Goal: Task Accomplishment & Management: Manage account settings

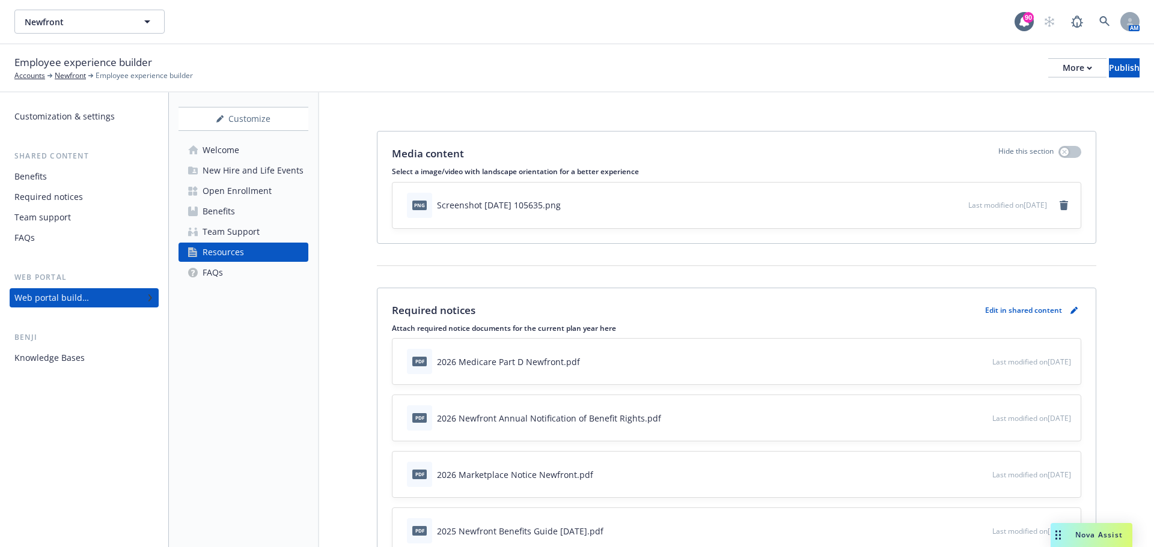
scroll to position [120, 0]
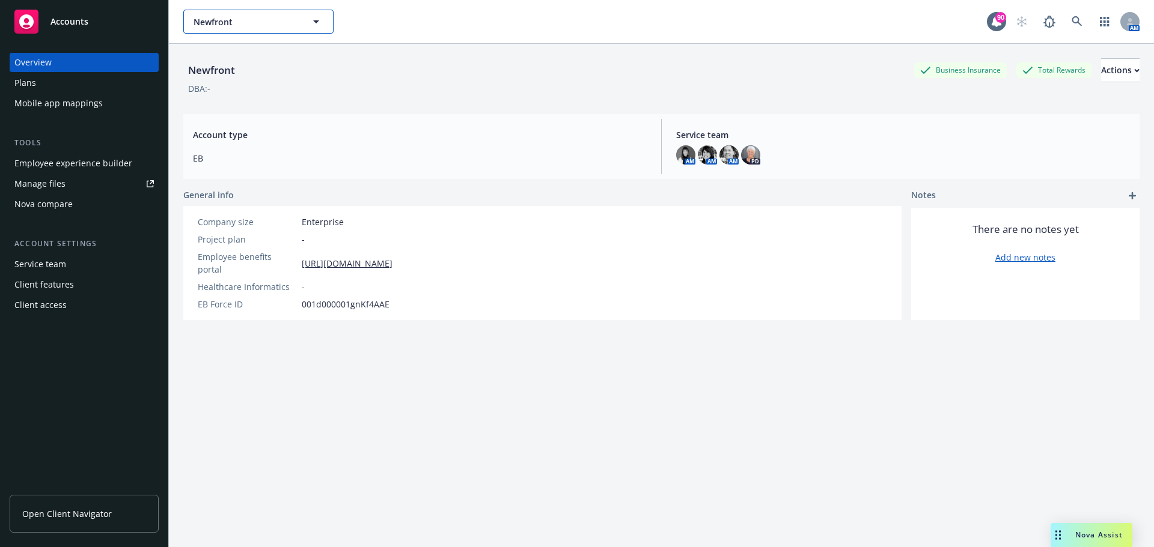
click at [278, 16] on span "Newfront" at bounding box center [245, 22] width 104 height 13
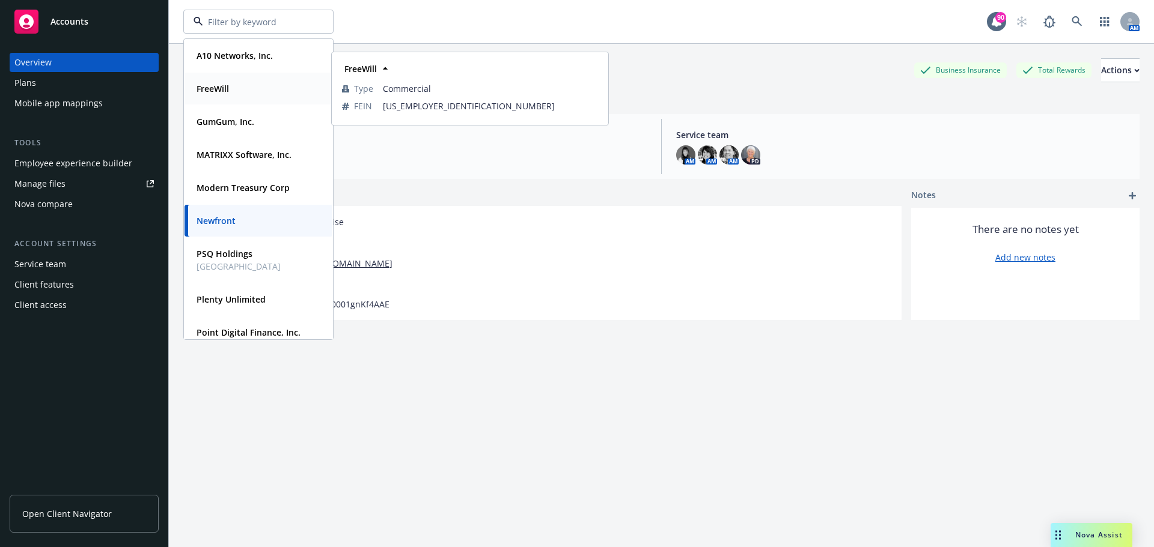
click at [252, 84] on div "FreeWill" at bounding box center [258, 88] width 133 height 17
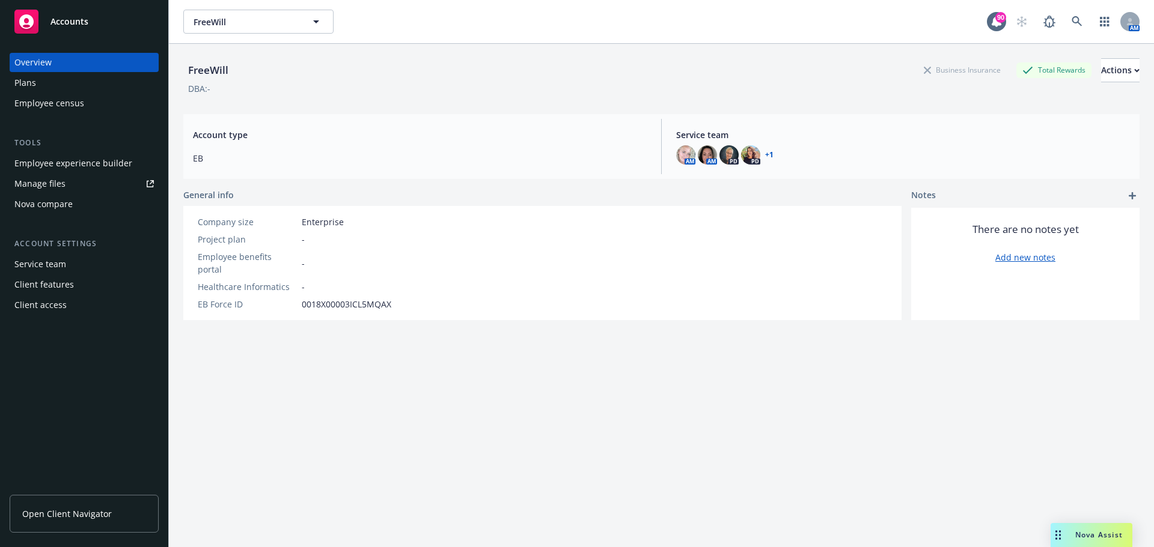
click at [112, 164] on div "Employee experience builder" at bounding box center [73, 163] width 118 height 19
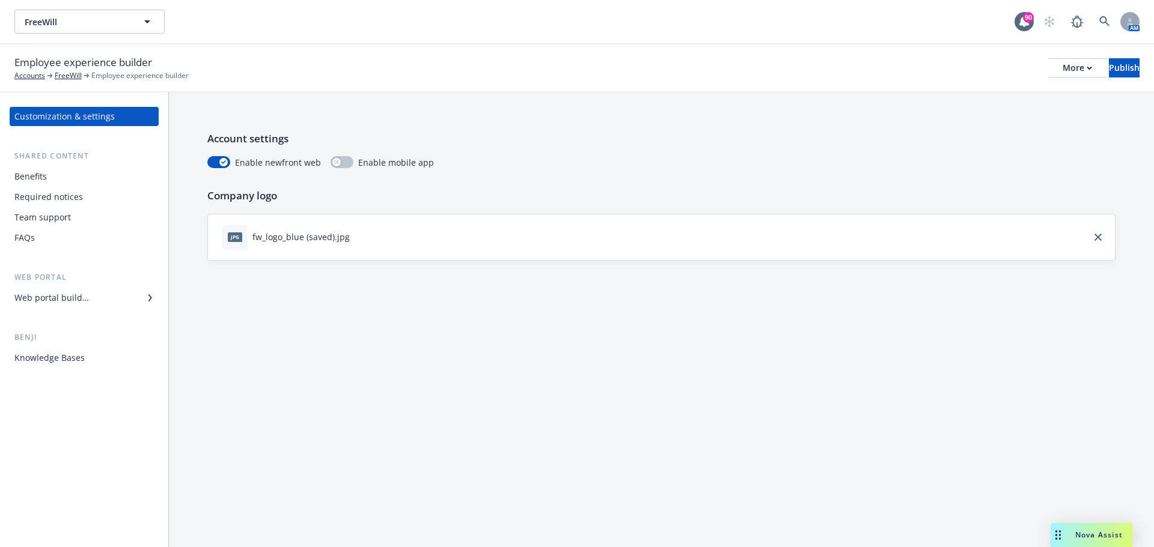
click at [89, 294] on div "Web portal builder" at bounding box center [83, 297] width 139 height 19
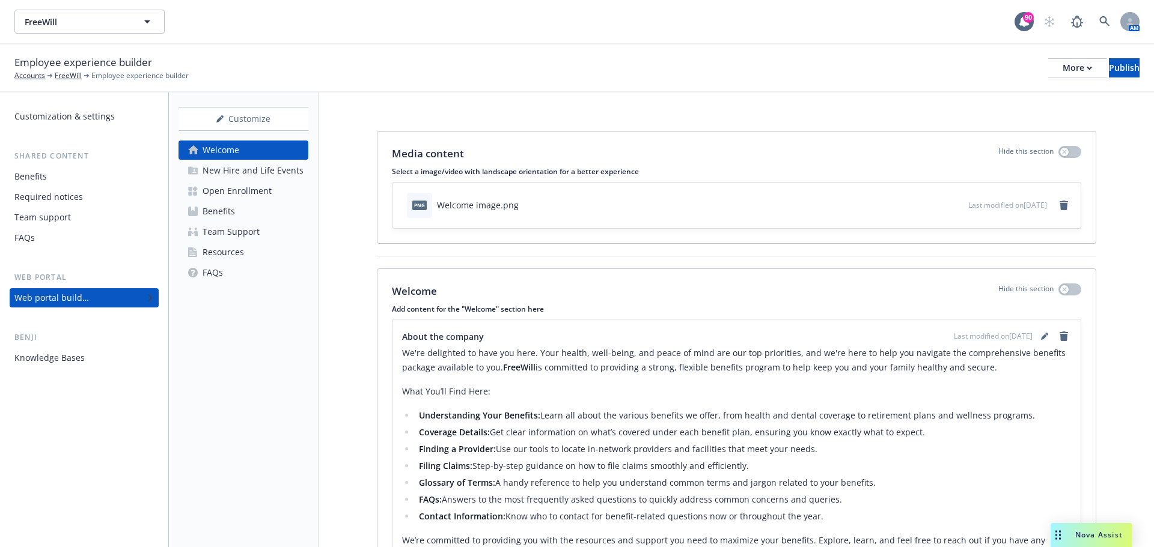
click at [225, 189] on div "Open Enrollment" at bounding box center [236, 190] width 69 height 19
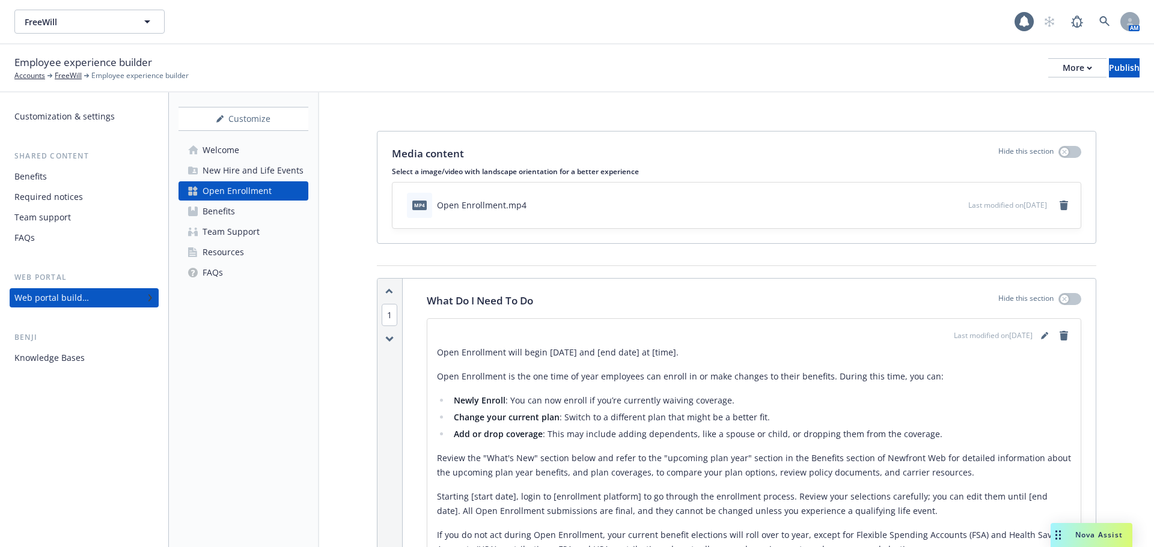
click at [217, 213] on div "Benefits" at bounding box center [218, 211] width 32 height 19
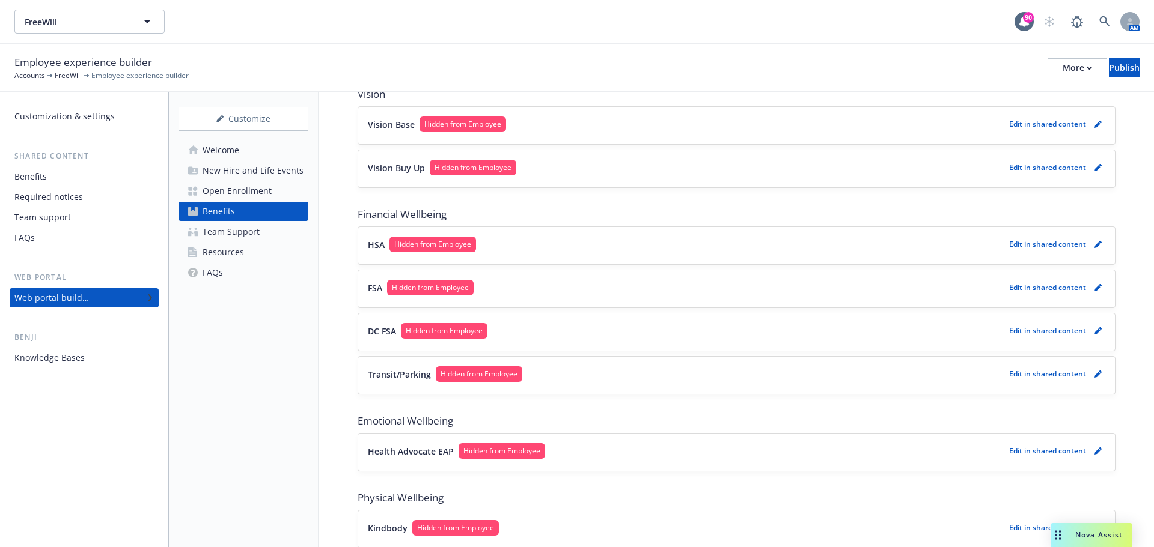
scroll to position [626, 0]
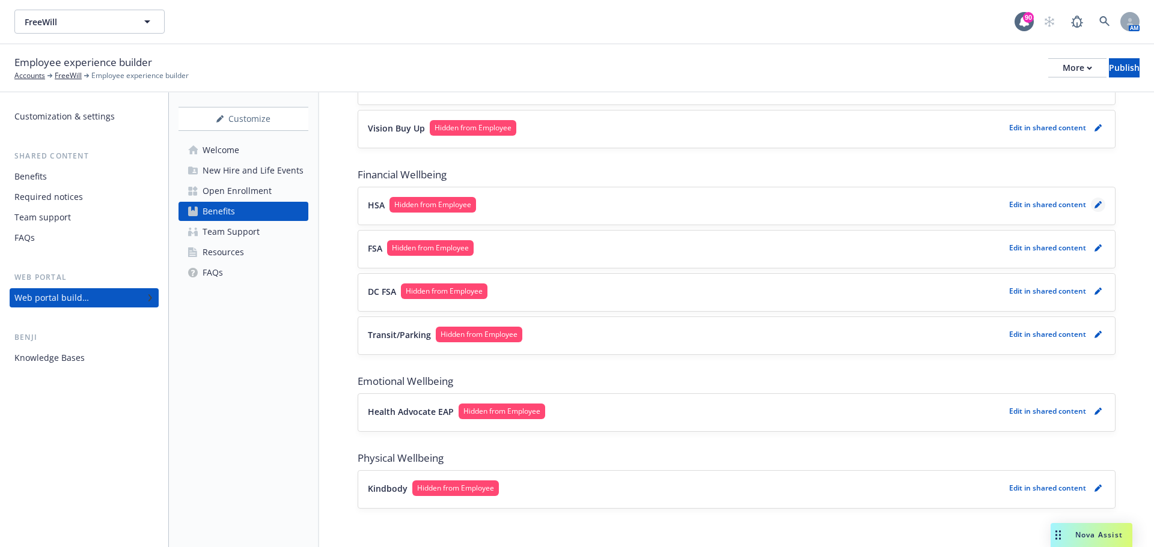
click at [1094, 207] on icon "pencil" at bounding box center [1097, 204] width 7 height 7
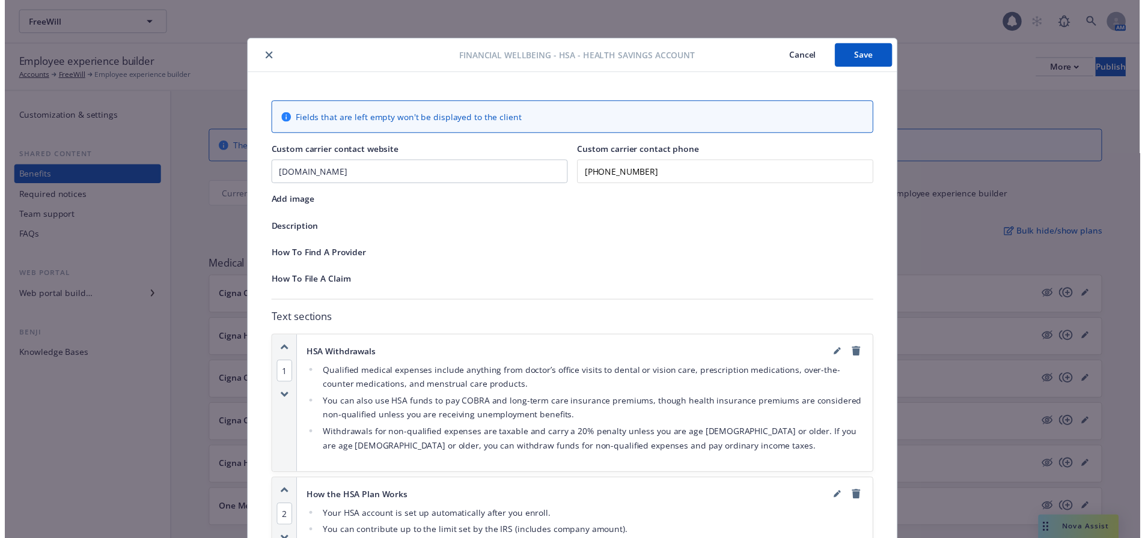
scroll to position [626, 0]
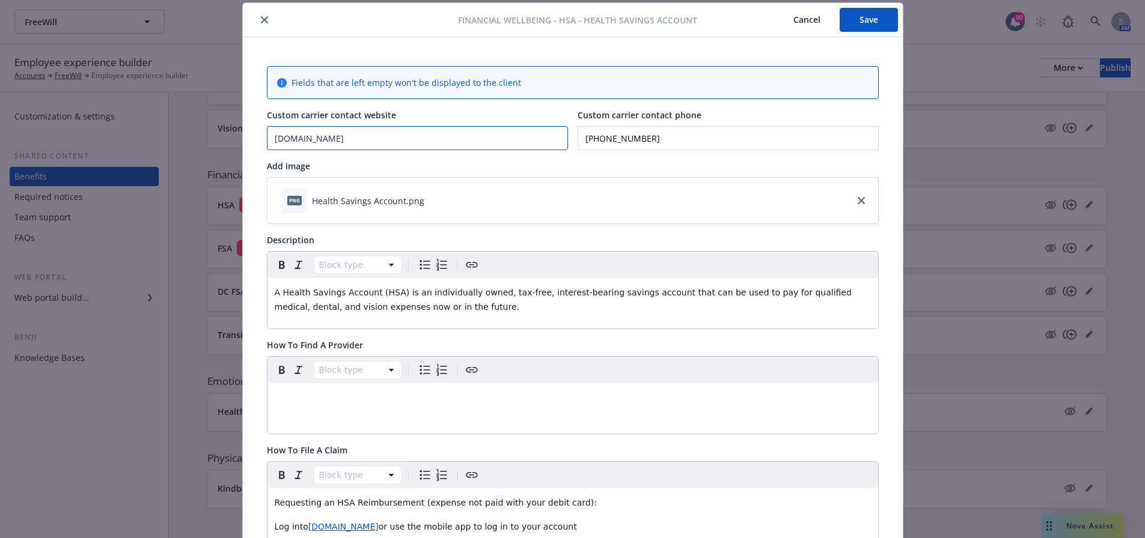
drag, startPoint x: 373, startPoint y: 139, endPoint x: 253, endPoint y: 139, distance: 119.6
paste input "[URL][DOMAIN_NAME]"
click at [299, 139] on input "[URL][DOMAIN_NAME]" at bounding box center [417, 138] width 300 height 23
drag, startPoint x: 464, startPoint y: 131, endPoint x: 338, endPoint y: 145, distance: 126.9
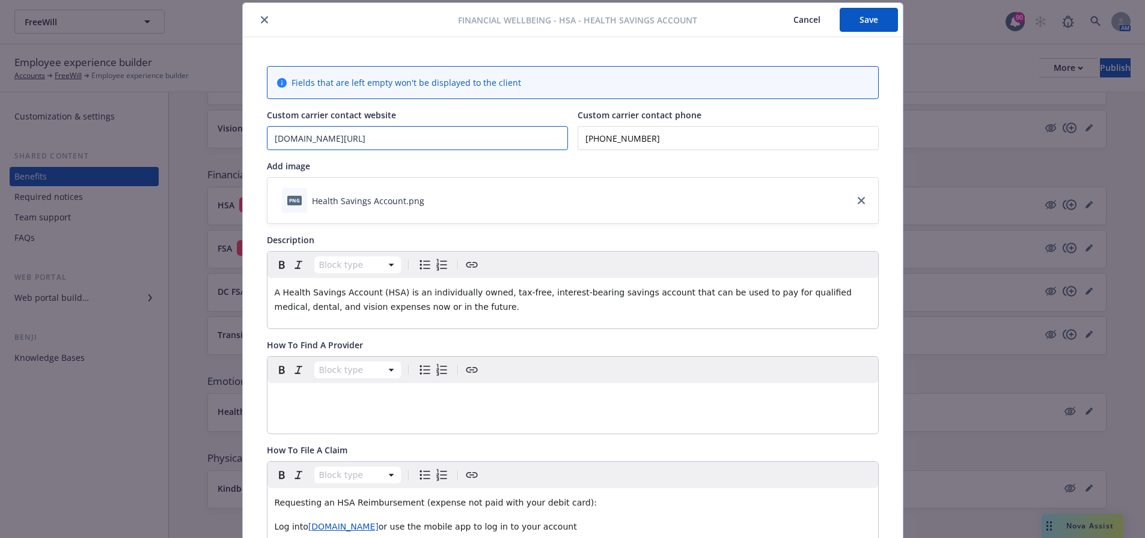
click at [338, 145] on input "[DOMAIN_NAME][URL]" at bounding box center [417, 138] width 300 height 23
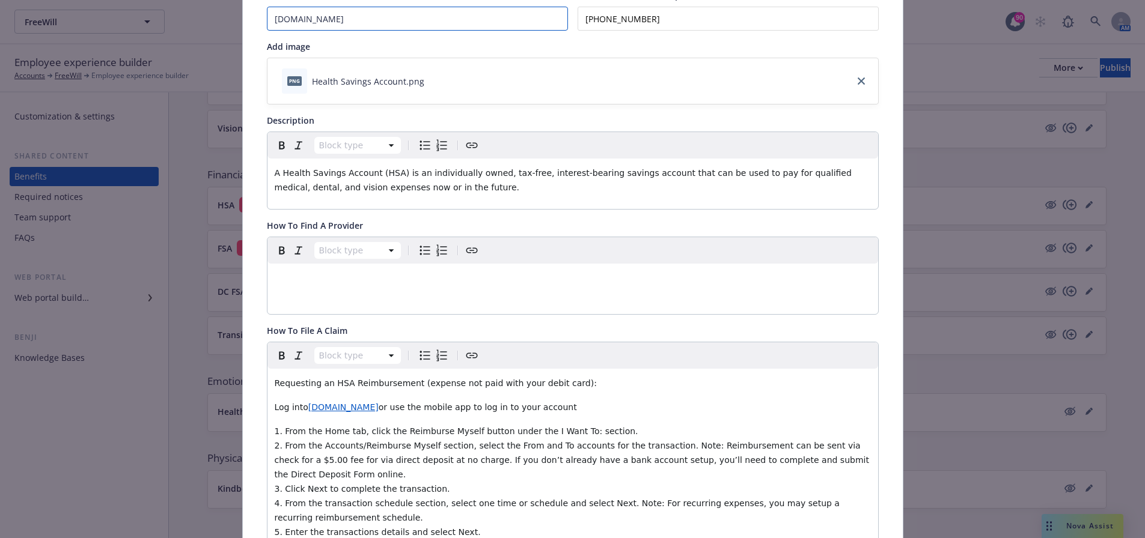
scroll to position [156, 0]
type input "[DOMAIN_NAME]"
click at [385, 409] on span "or use the mobile app to log in to your account" at bounding box center [478, 407] width 198 height 10
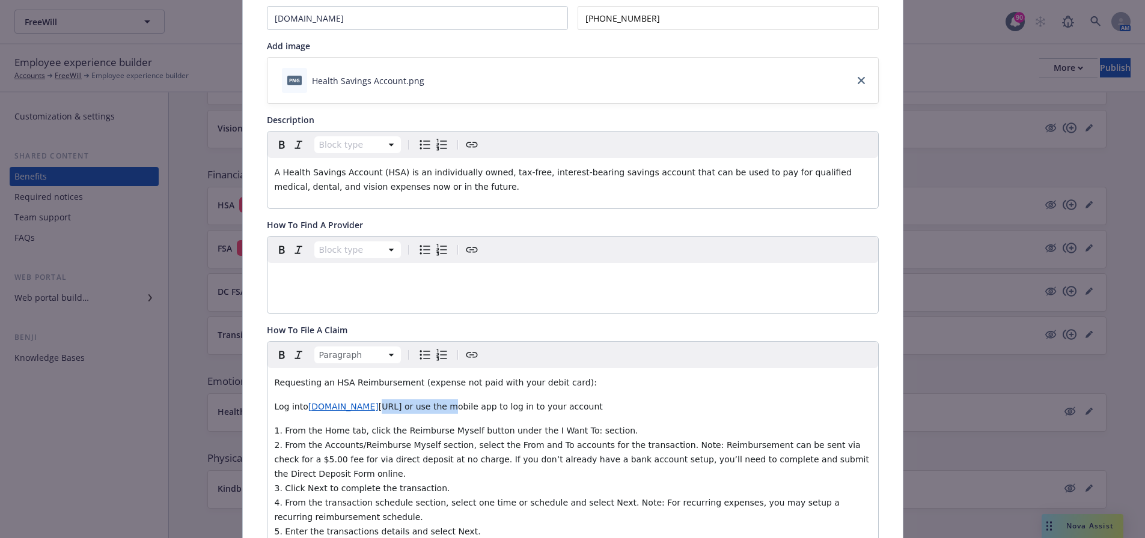
drag, startPoint x: 443, startPoint y: 407, endPoint x: 418, endPoint y: 409, distance: 25.4
click at [390, 411] on span "[URL] or use the mobile app to log in to your account" at bounding box center [491, 407] width 224 height 10
click at [441, 410] on span "[URL] or use the mobile app to log in to your account" at bounding box center [491, 407] width 224 height 10
drag, startPoint x: 463, startPoint y: 409, endPoint x: 385, endPoint y: 411, distance: 78.2
click at [385, 411] on span "[URL][DOMAIN_NAME]" at bounding box center [428, 407] width 94 height 10
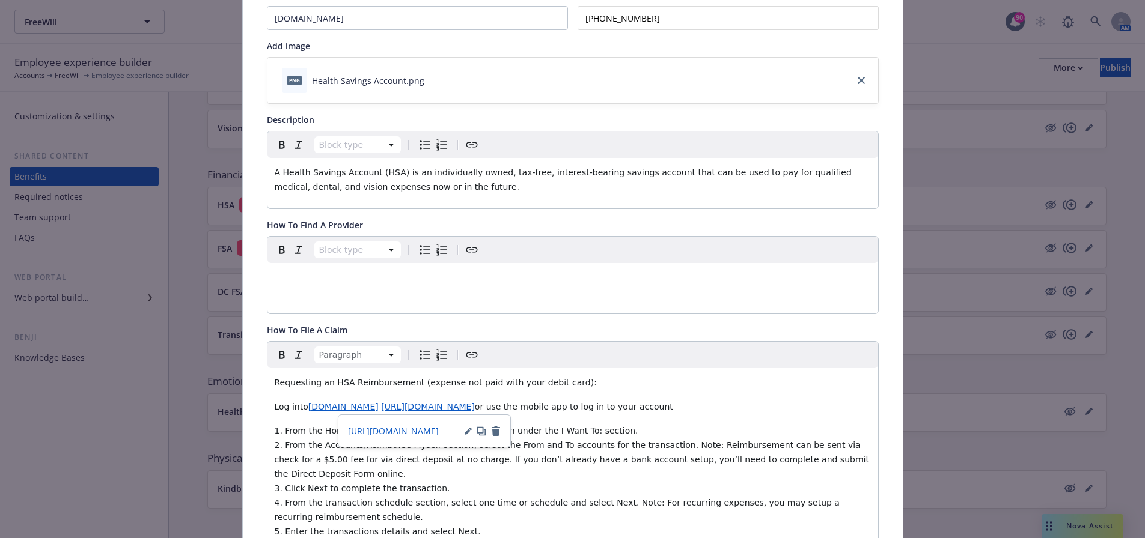
click at [467, 433] on icon "button" at bounding box center [467, 432] width 6 height 6
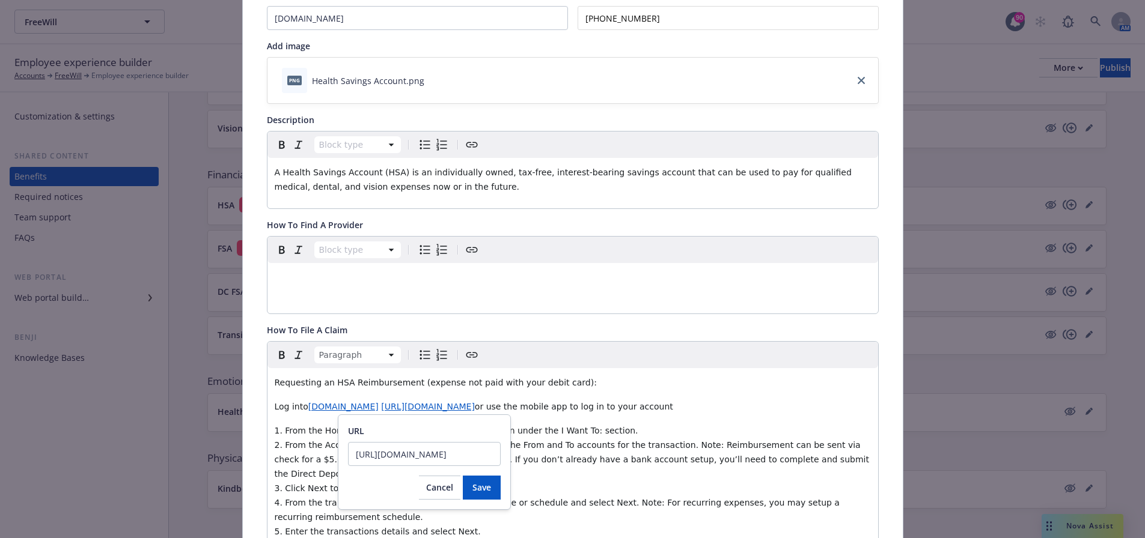
drag, startPoint x: 467, startPoint y: 456, endPoint x: 310, endPoint y: 459, distance: 156.9
click at [310, 459] on body "FreeWill FreeWill 90 AM Employee experience builder Accounts FreeWill Employee …" at bounding box center [572, 384] width 1145 height 769
drag, startPoint x: 452, startPoint y: 459, endPoint x: 346, endPoint y: 458, distance: 106.4
click at [346, 458] on div "URL [URL][DOMAIN_NAME] Cancel Save" at bounding box center [424, 463] width 173 height 96
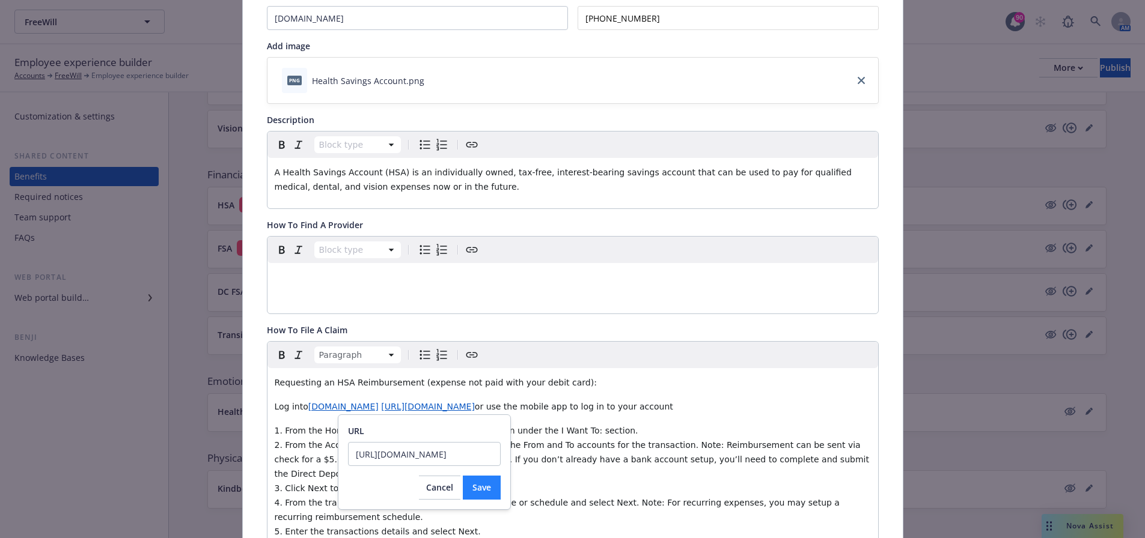
type input "[URL][DOMAIN_NAME]"
click at [475, 495] on button "Save" at bounding box center [482, 488] width 38 height 24
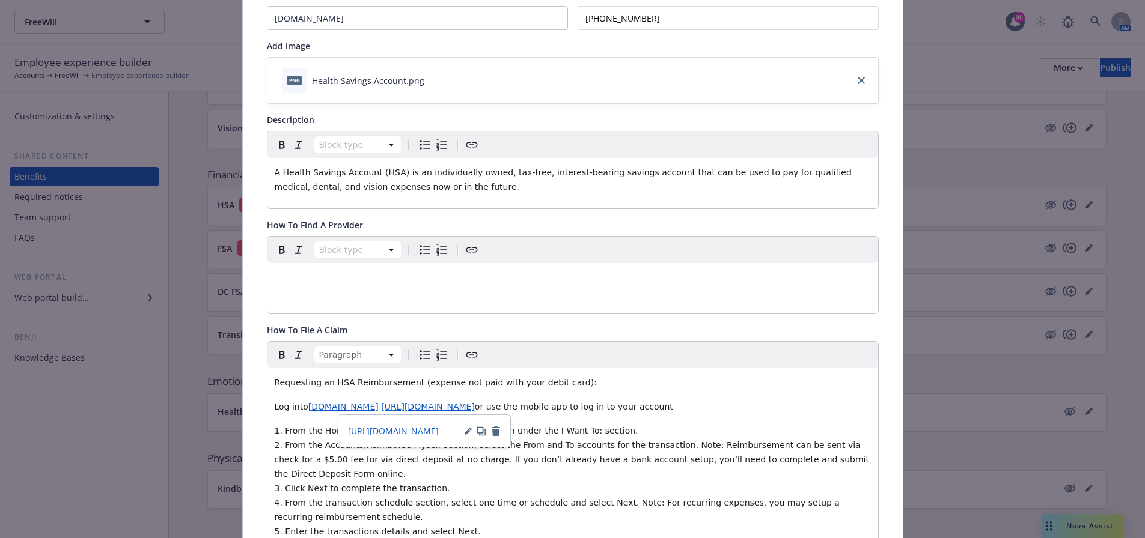
click at [379, 412] on span "[DOMAIN_NAME]" at bounding box center [343, 407] width 70 height 10
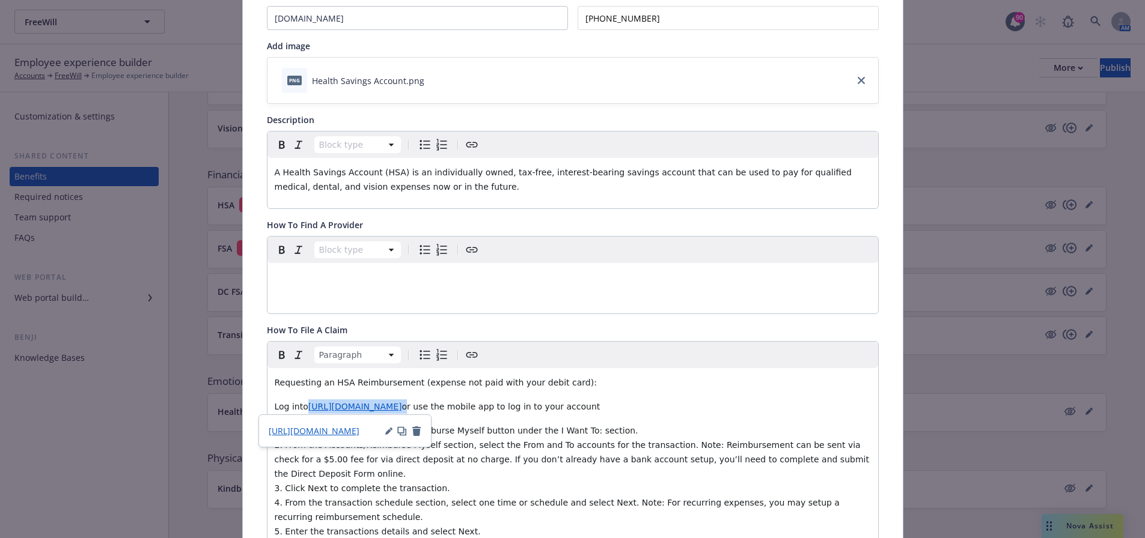
drag, startPoint x: 385, startPoint y: 409, endPoint x: 303, endPoint y: 409, distance: 81.7
click at [303, 409] on p "Log into [URL][DOMAIN_NAME] or use the mobile app to log in to your account" at bounding box center [573, 407] width 596 height 14
copy p "[URL][DOMAIN_NAME]"
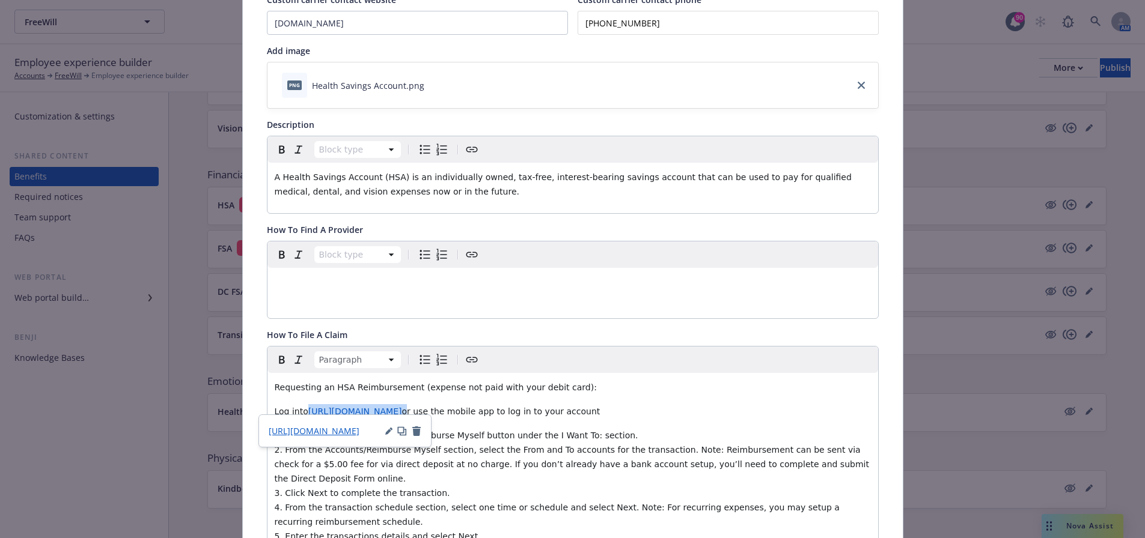
scroll to position [39, 0]
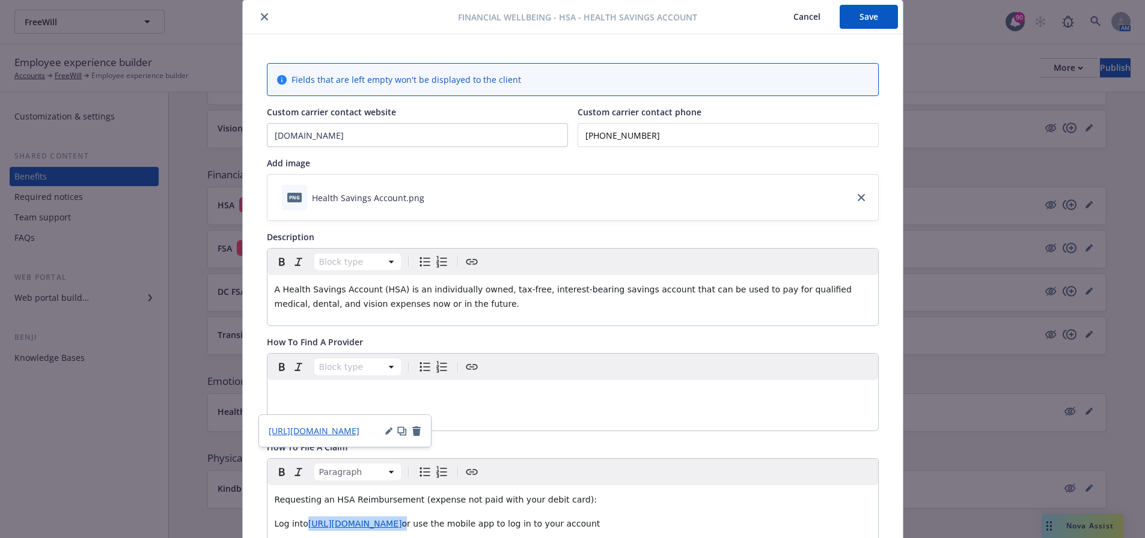
click at [861, 19] on button "Save" at bounding box center [868, 17] width 58 height 24
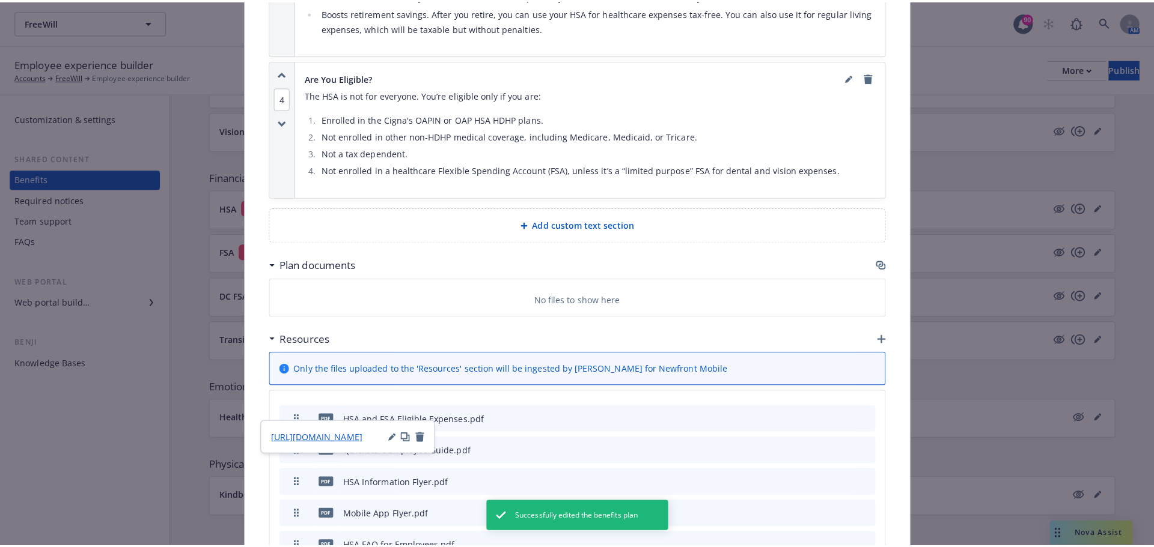
scroll to position [1361, 0]
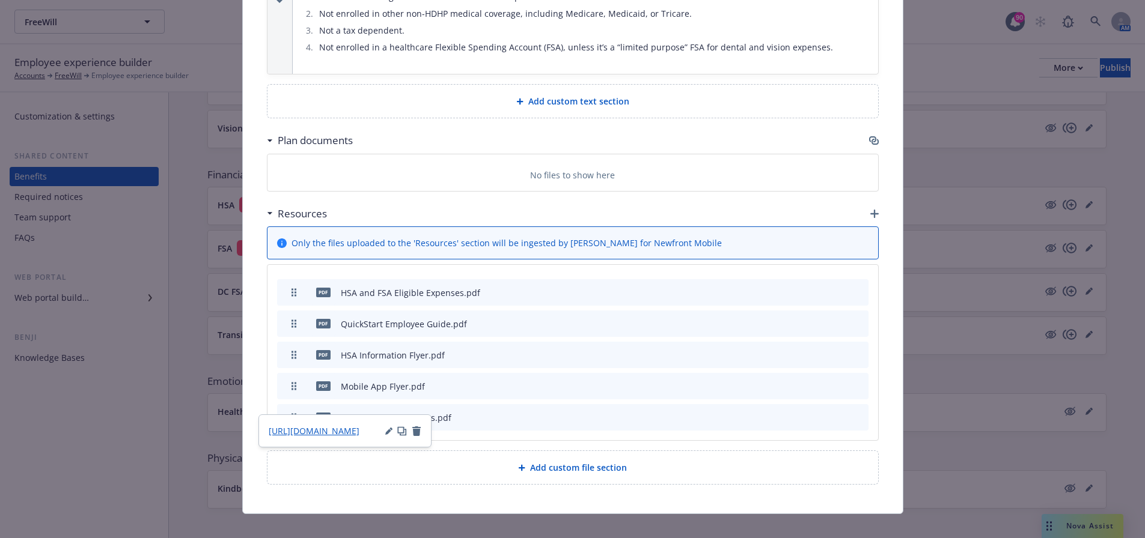
click at [870, 210] on icon "button" at bounding box center [874, 214] width 8 height 8
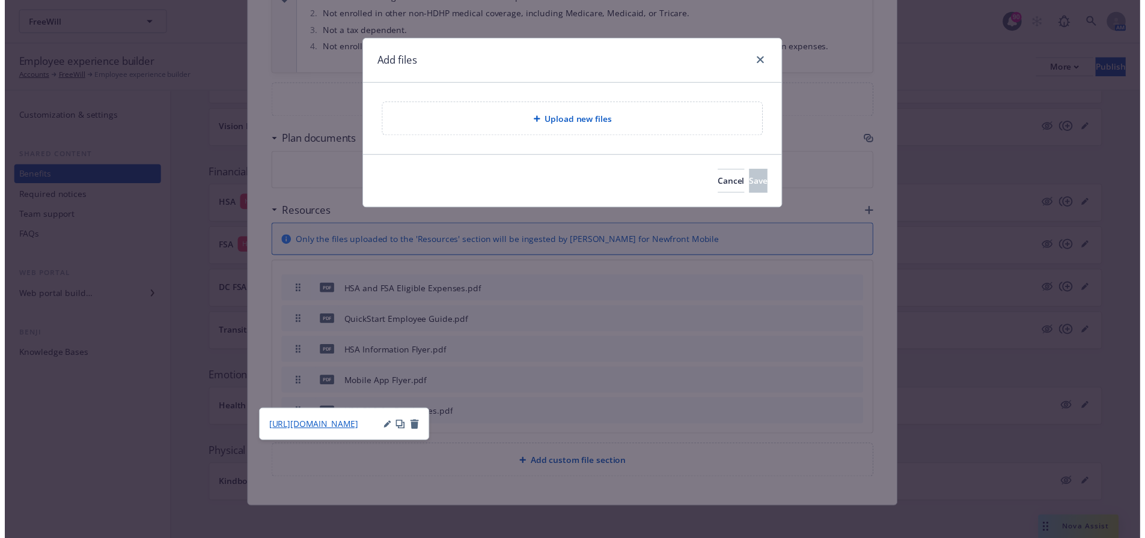
scroll to position [1352, 0]
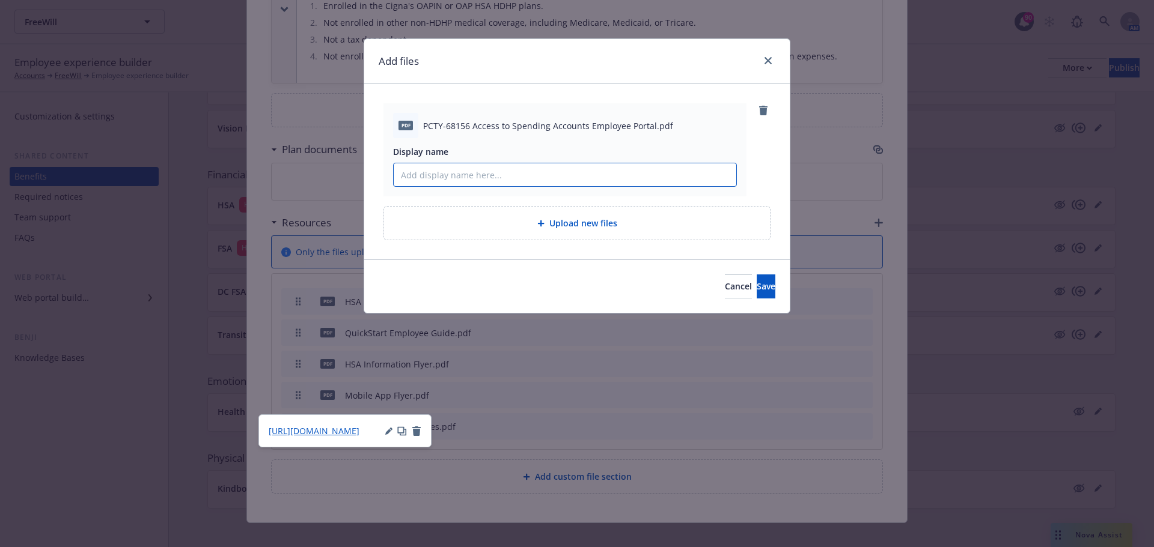
click at [507, 176] on input "Display name" at bounding box center [565, 174] width 343 height 23
type input "How to Register"
click at [757, 289] on span "Save" at bounding box center [766, 286] width 19 height 11
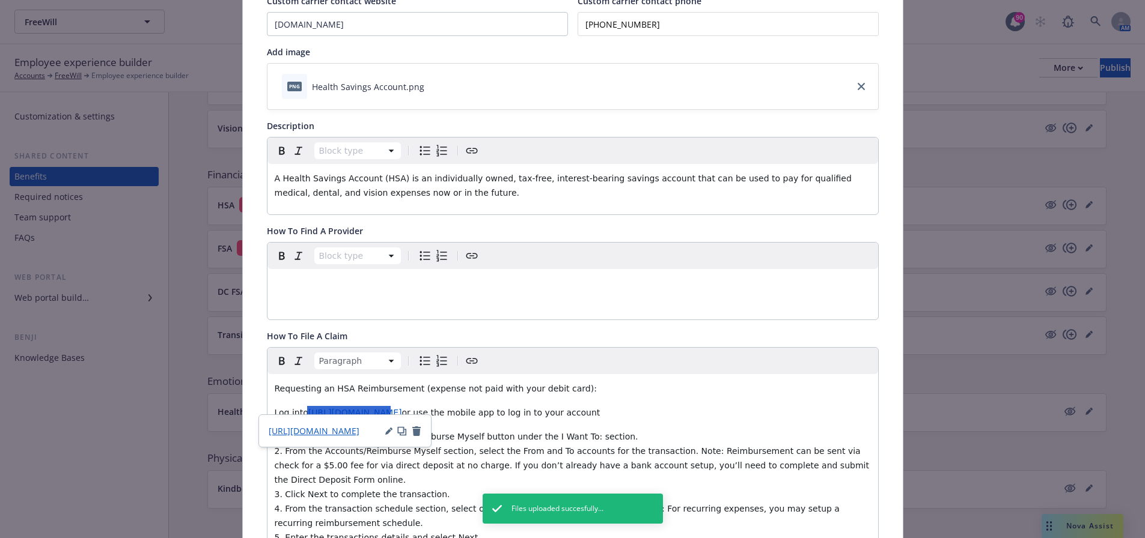
scroll to position [0, 0]
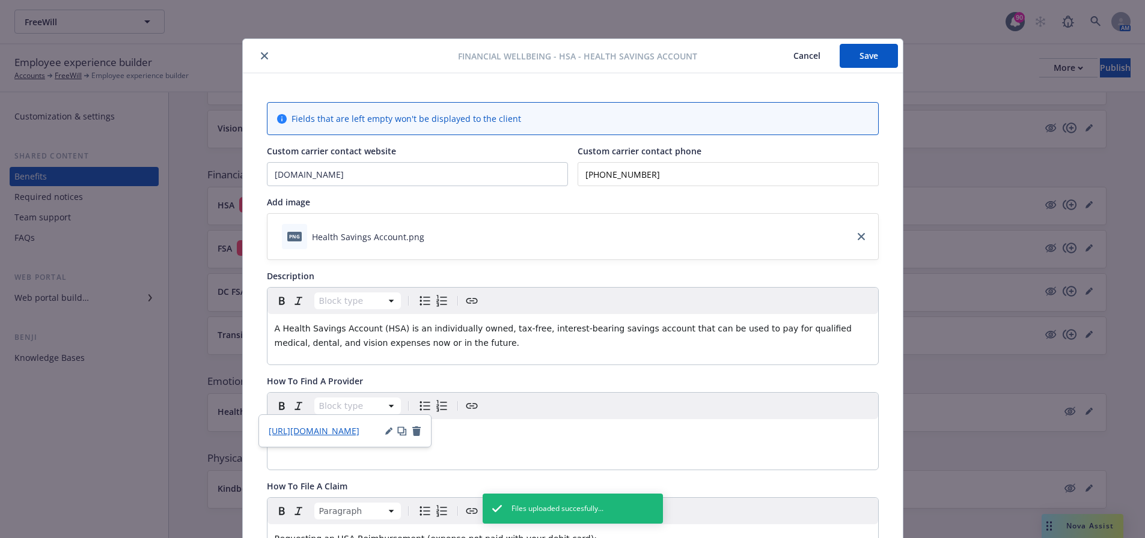
click at [878, 67] on button "Save" at bounding box center [868, 56] width 58 height 24
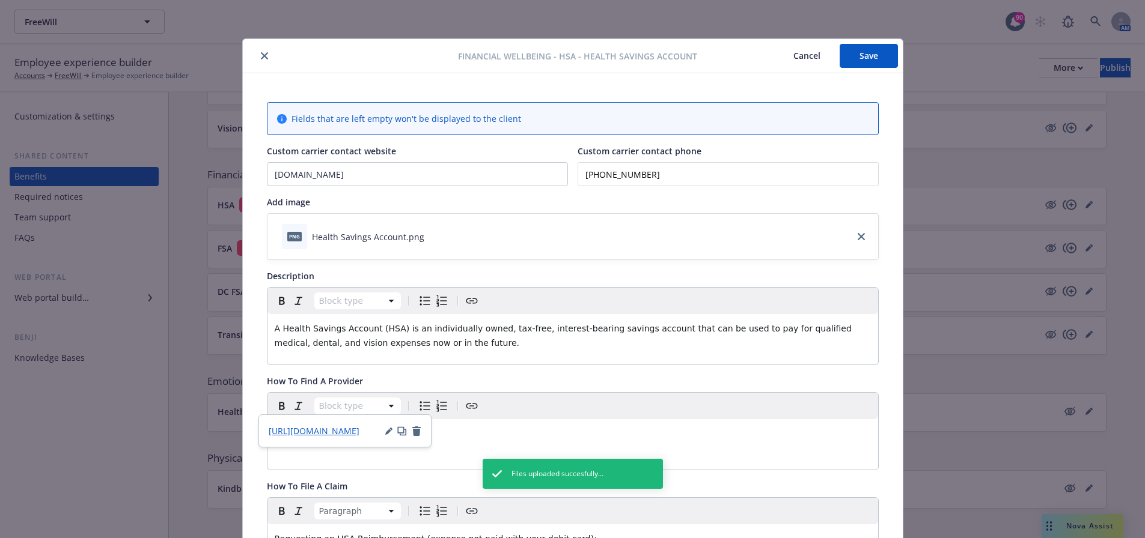
click at [261, 56] on icon "close" at bounding box center [264, 55] width 7 height 7
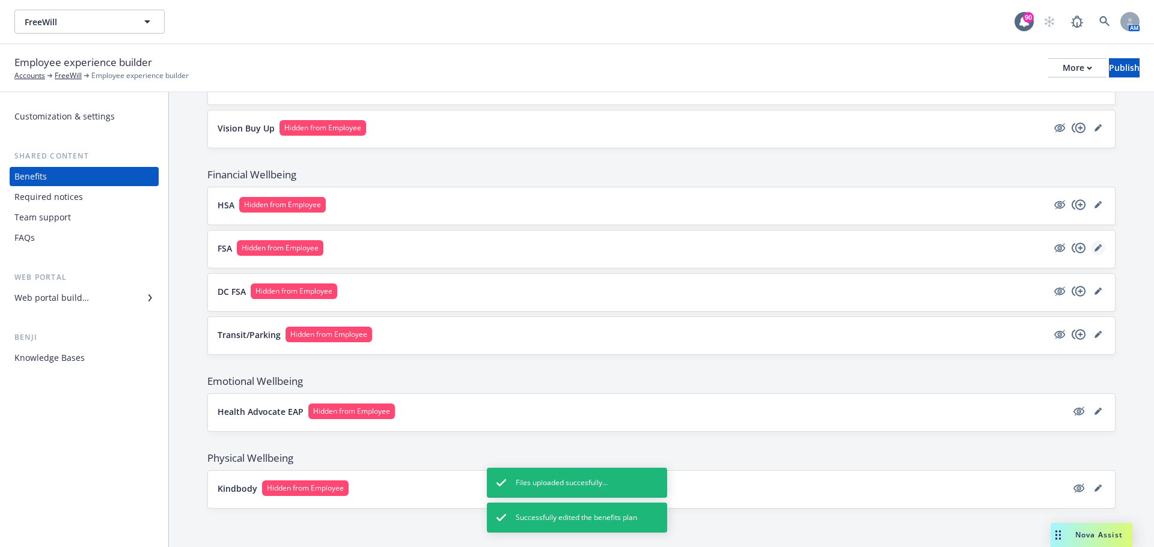
click at [1094, 245] on icon "editPencil" at bounding box center [1097, 248] width 7 height 7
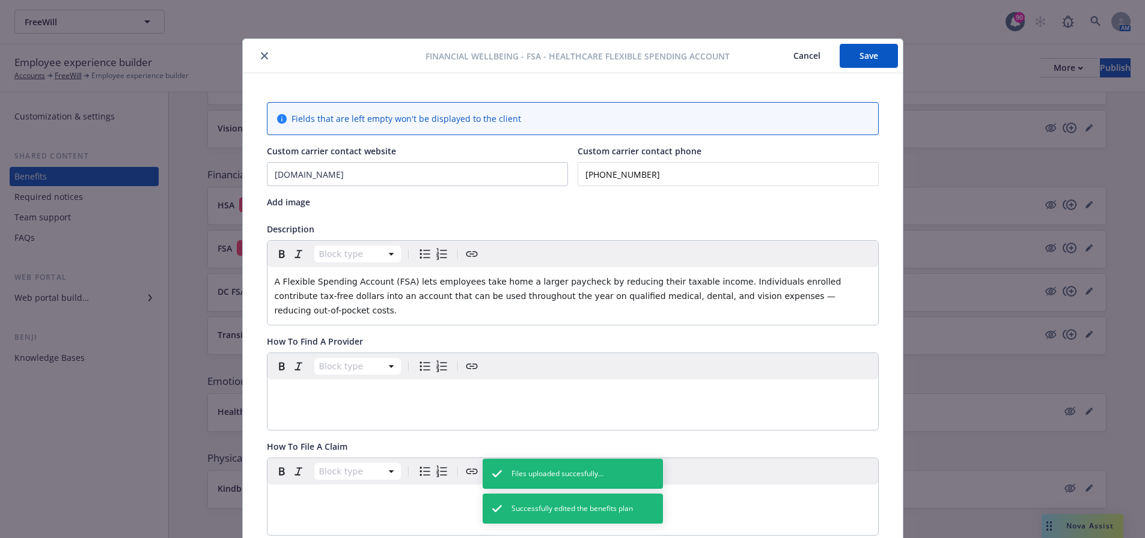
scroll to position [36, 0]
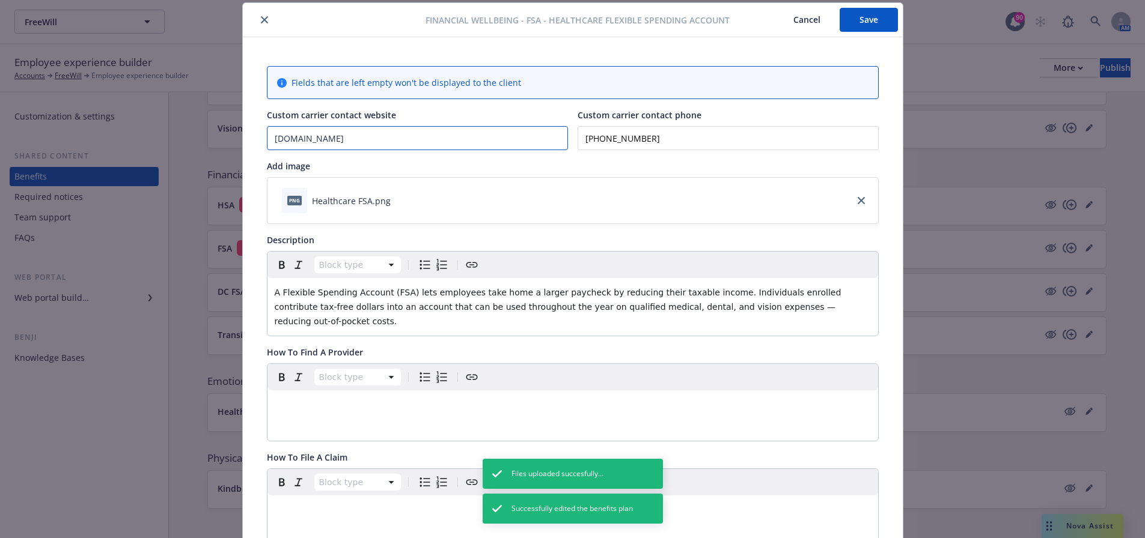
drag, startPoint x: 371, startPoint y: 140, endPoint x: 259, endPoint y: 137, distance: 112.4
paste input "[URL][DOMAIN_NAME]"
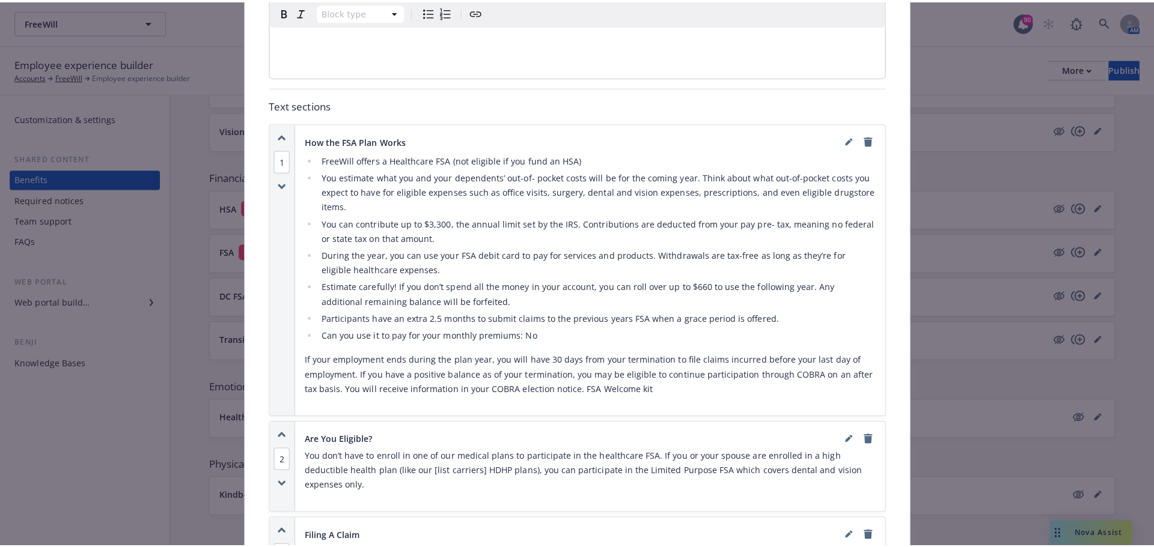
scroll to position [577, 0]
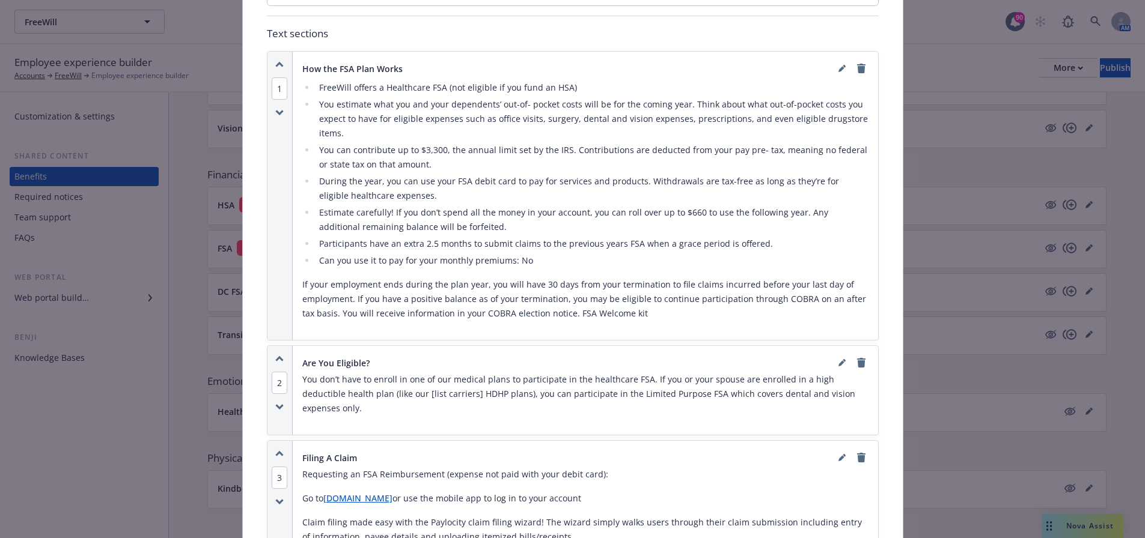
type input "[URL][DOMAIN_NAME]"
drag, startPoint x: 407, startPoint y: 478, endPoint x: 414, endPoint y: 480, distance: 6.9
click at [407, 492] on p "Go to [DOMAIN_NAME] or use the mobile app to log in to your account" at bounding box center [585, 499] width 566 height 14
click at [838, 454] on icon "editPencil" at bounding box center [841, 457] width 7 height 7
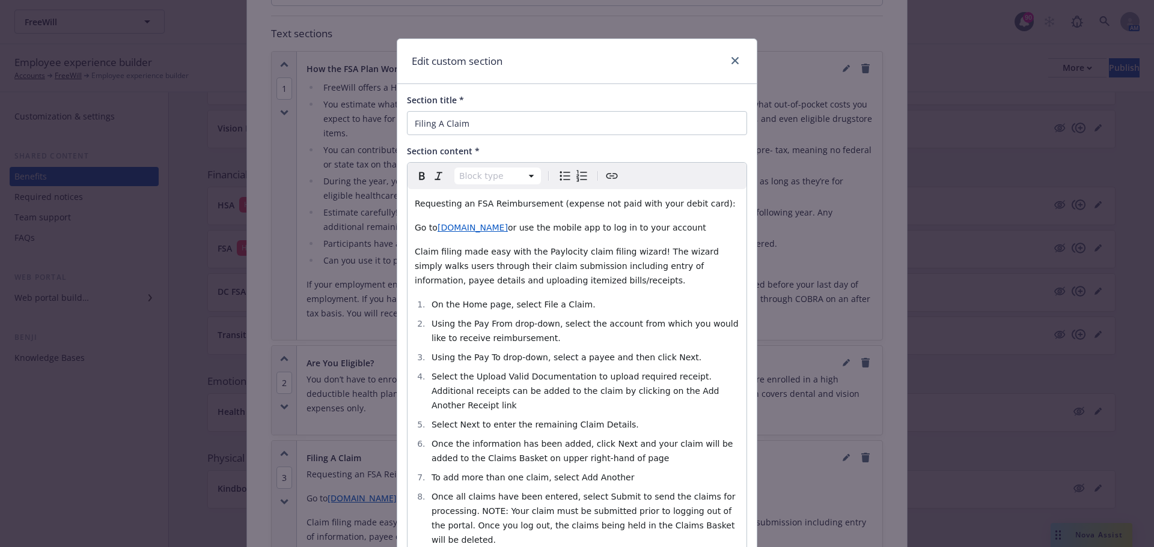
click at [516, 230] on span "or use the mobile app to log in to your account" at bounding box center [607, 228] width 198 height 10
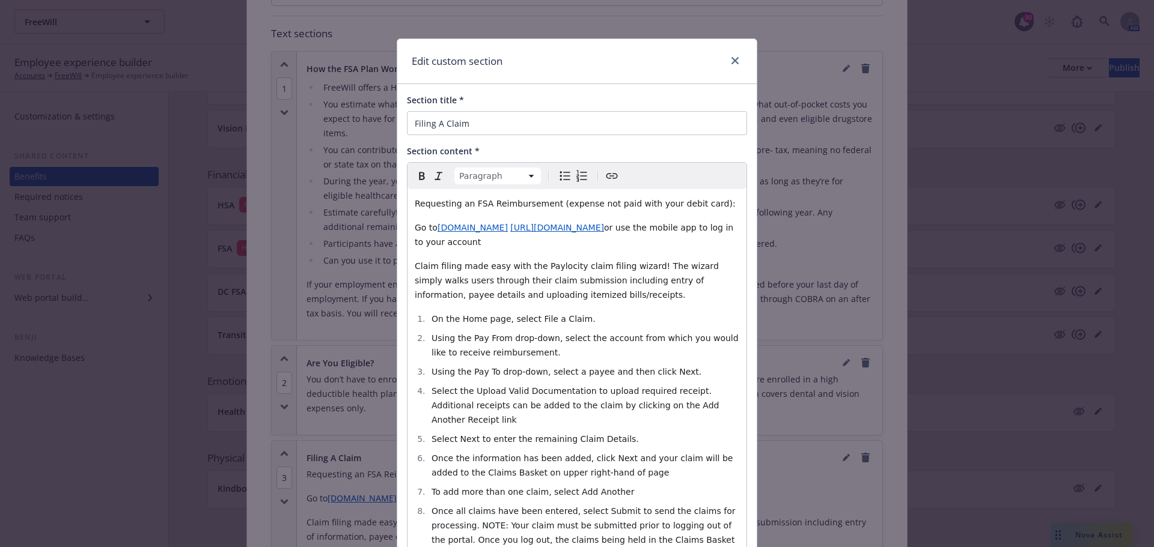
drag, startPoint x: 509, startPoint y: 230, endPoint x: 432, endPoint y: 230, distance: 76.9
click at [432, 230] on p "Go to [DOMAIN_NAME] [URL][DOMAIN_NAME] or use the mobile app to log in to your …" at bounding box center [577, 235] width 324 height 29
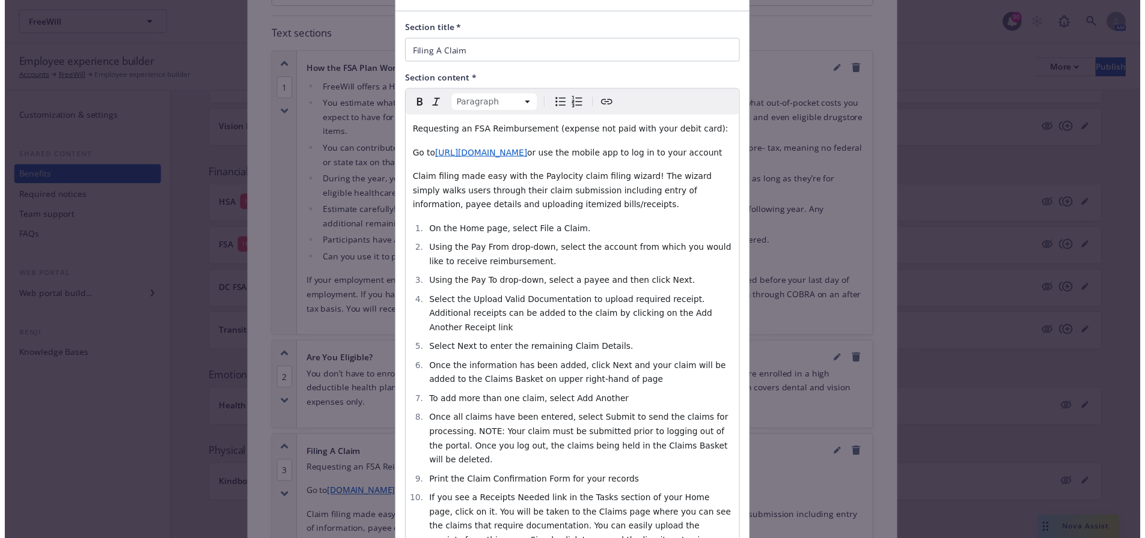
scroll to position [187, 0]
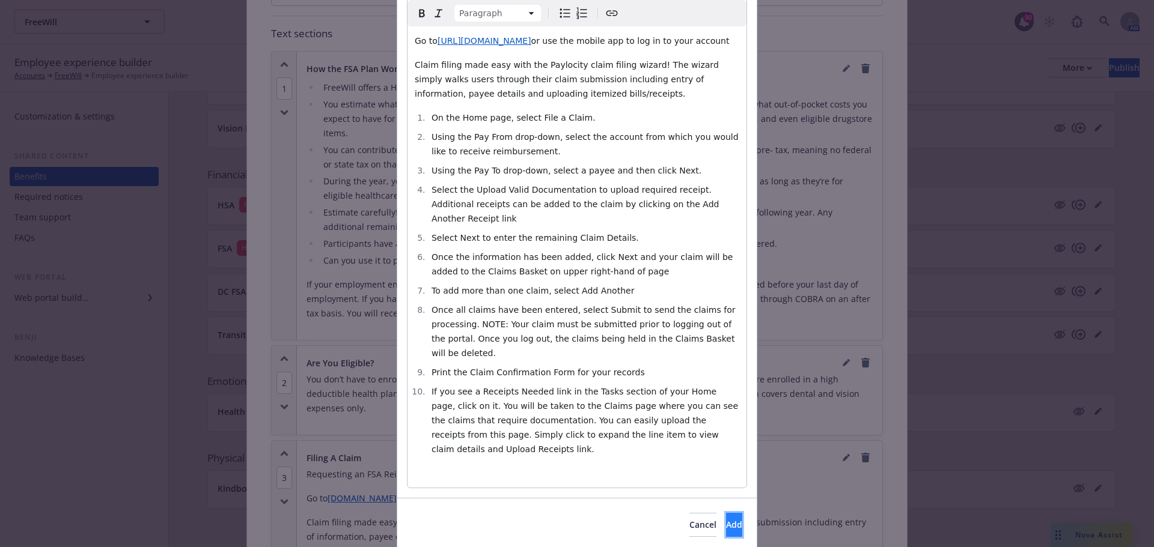
click at [726, 513] on button "Add" at bounding box center [734, 525] width 16 height 24
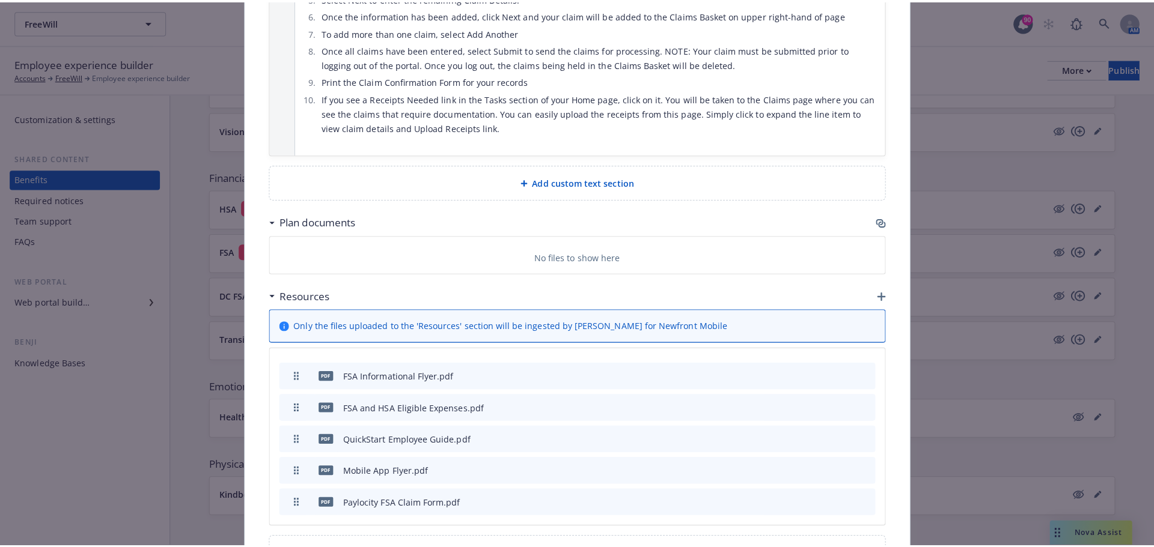
scroll to position [1308, 0]
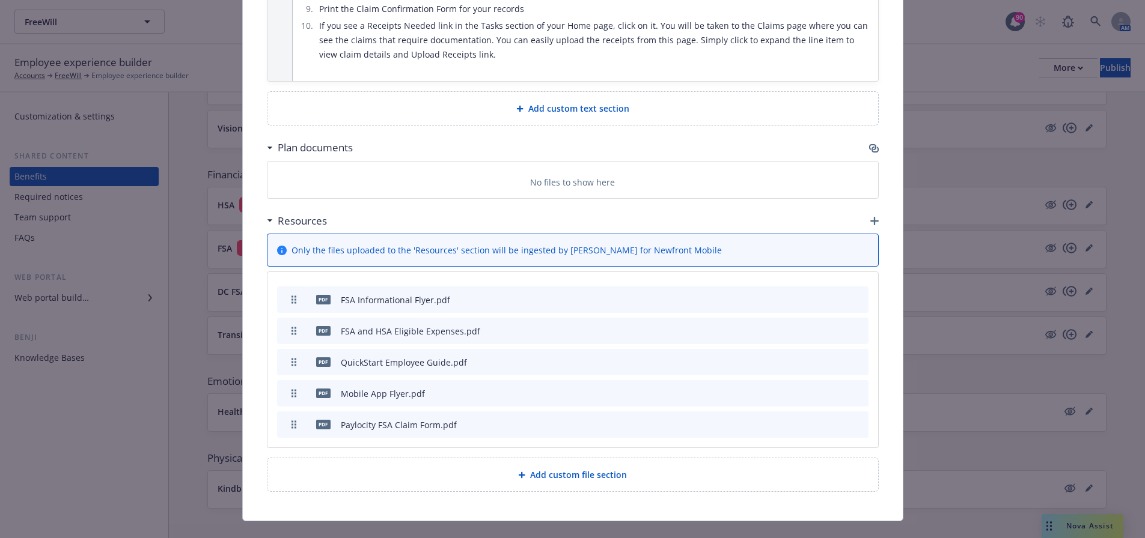
click at [870, 217] on icon "button" at bounding box center [874, 221] width 8 height 8
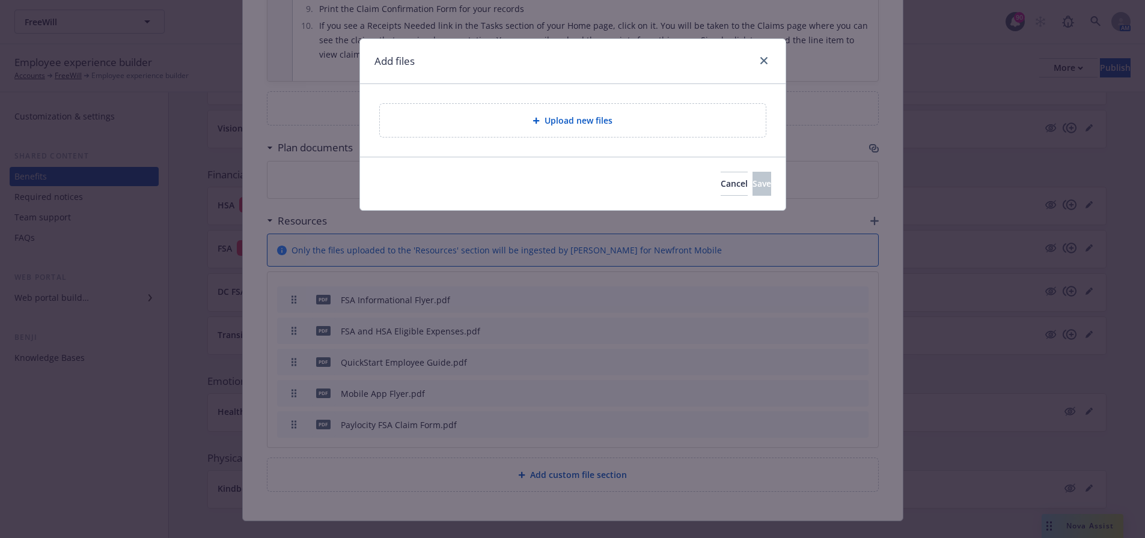
scroll to position [1299, 0]
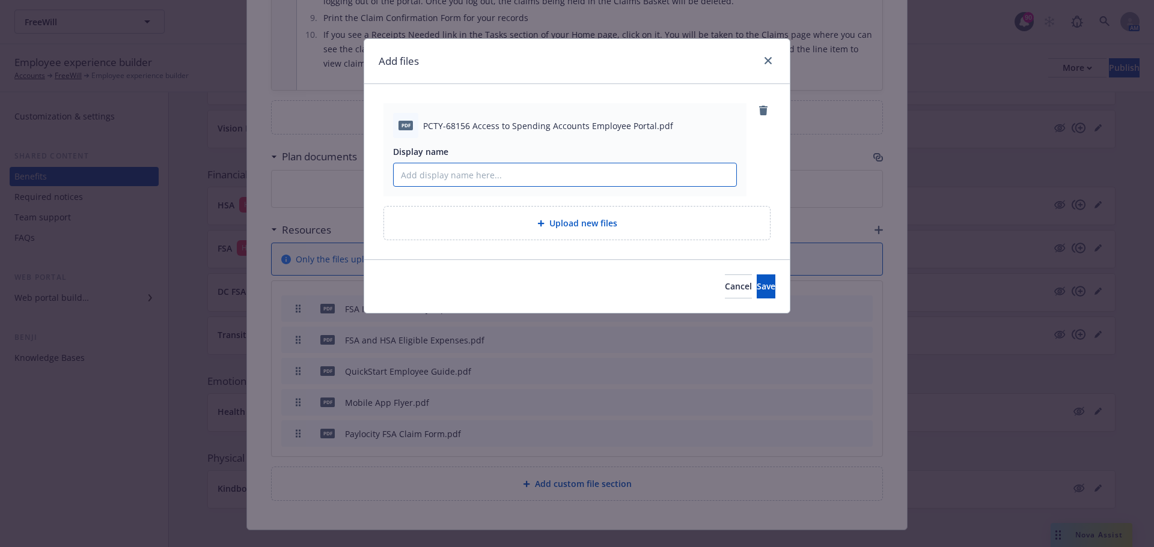
click at [502, 183] on input "Display name" at bounding box center [565, 174] width 343 height 23
type input "How to Register"
click at [757, 287] on button "Save" at bounding box center [766, 287] width 19 height 24
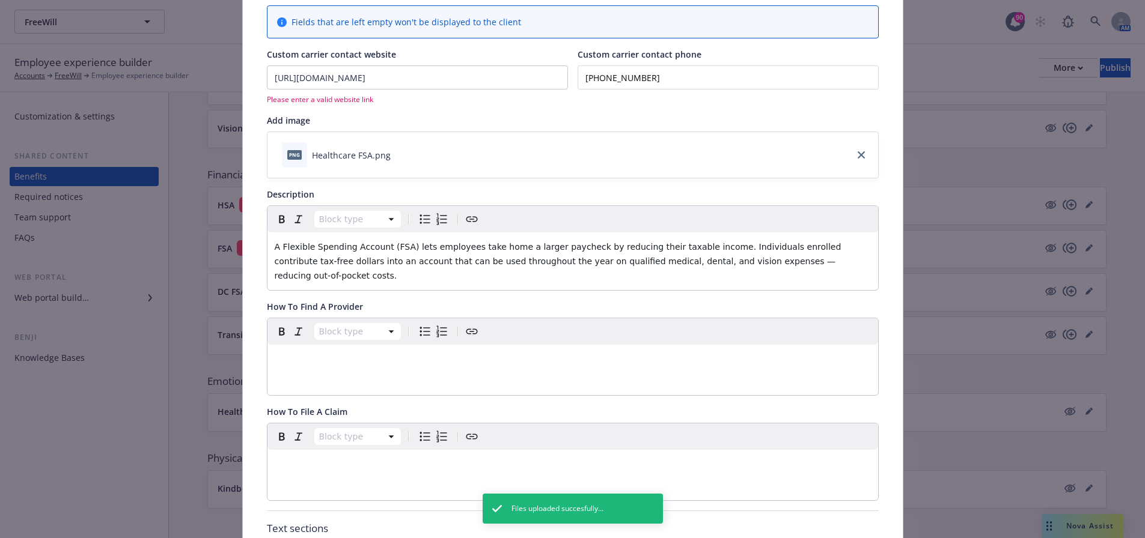
scroll to position [0, 0]
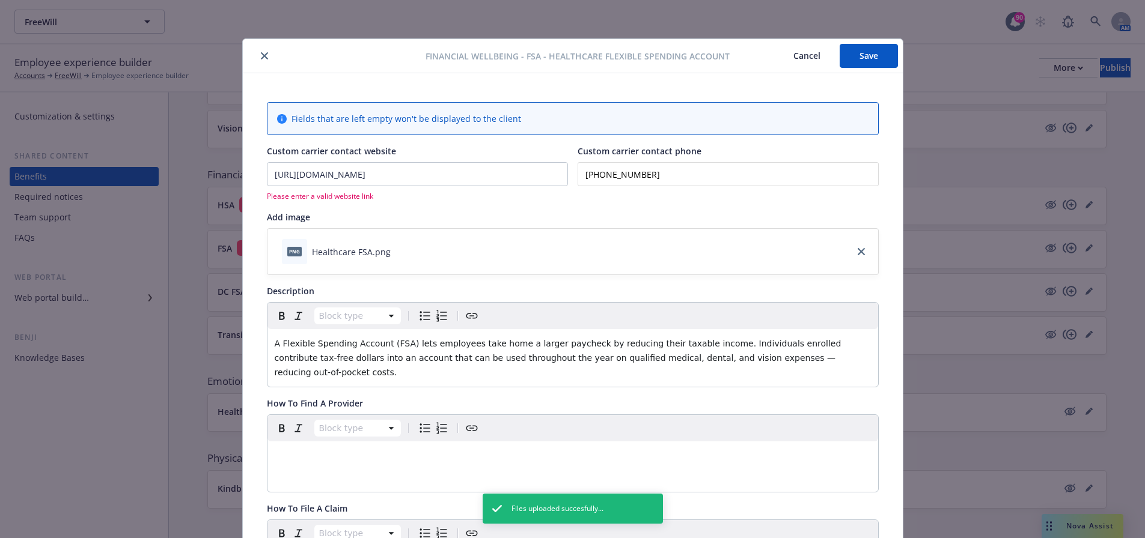
click at [880, 45] on button "Save" at bounding box center [868, 56] width 58 height 24
click at [386, 175] on input "[URL][DOMAIN_NAME]" at bounding box center [417, 174] width 300 height 23
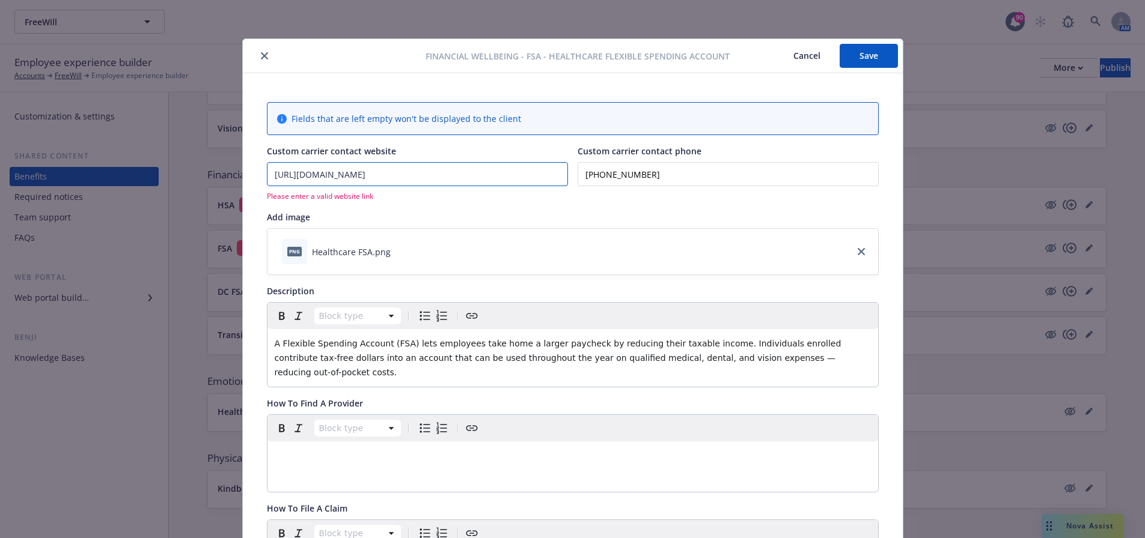
drag, startPoint x: 299, startPoint y: 174, endPoint x: 246, endPoint y: 175, distance: 52.3
type input "[DOMAIN_NAME]"
click at [748, 171] on input "[PHONE_NUMBER]" at bounding box center [727, 174] width 301 height 24
click at [851, 64] on button "Save" at bounding box center [868, 56] width 58 height 24
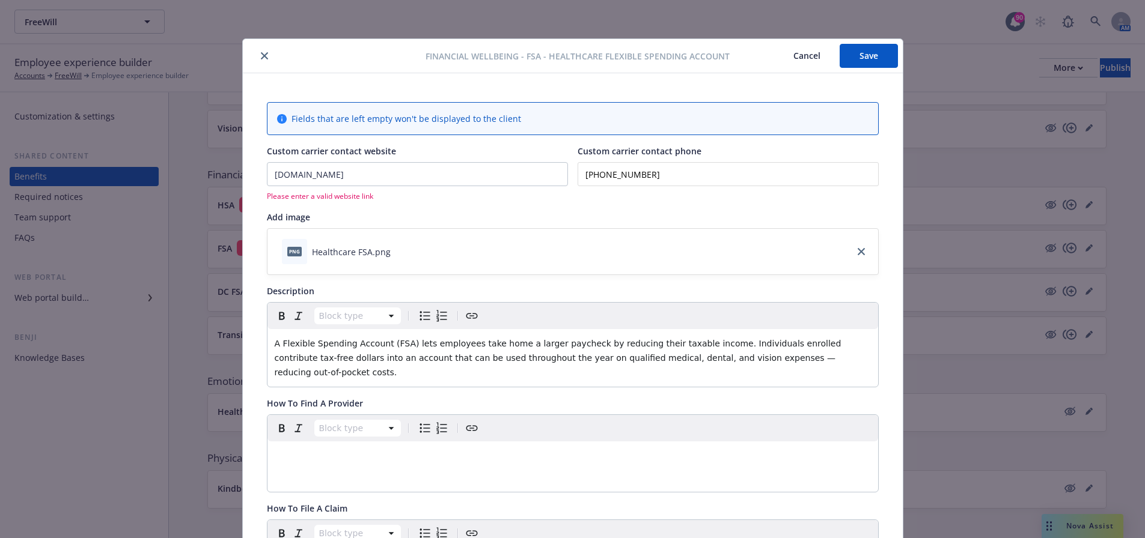
click at [873, 61] on button "Save" at bounding box center [868, 56] width 58 height 24
drag, startPoint x: 391, startPoint y: 174, endPoint x: 250, endPoint y: 175, distance: 141.2
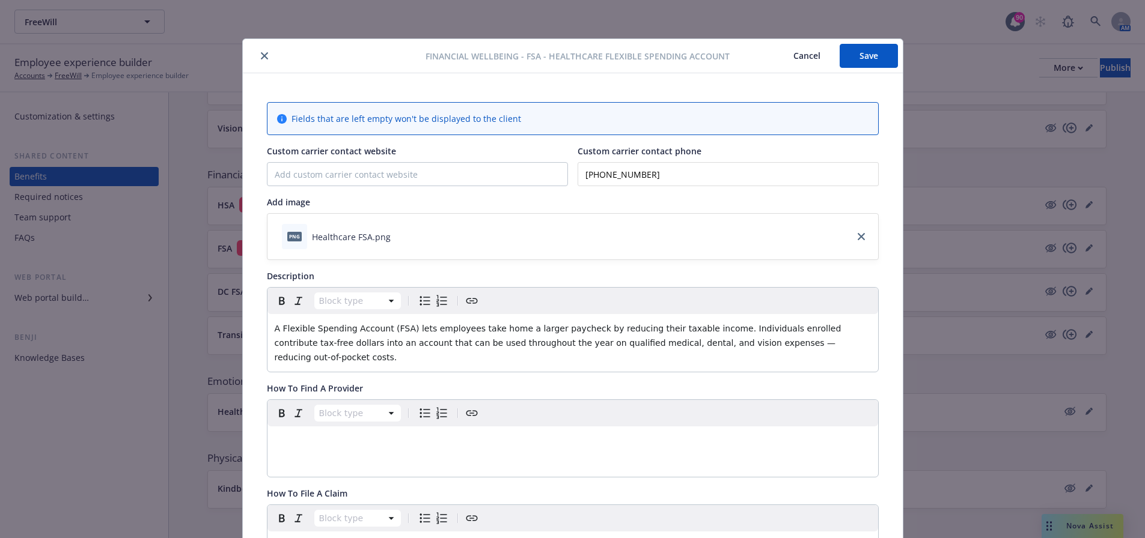
click at [857, 50] on button "Save" at bounding box center [868, 56] width 58 height 24
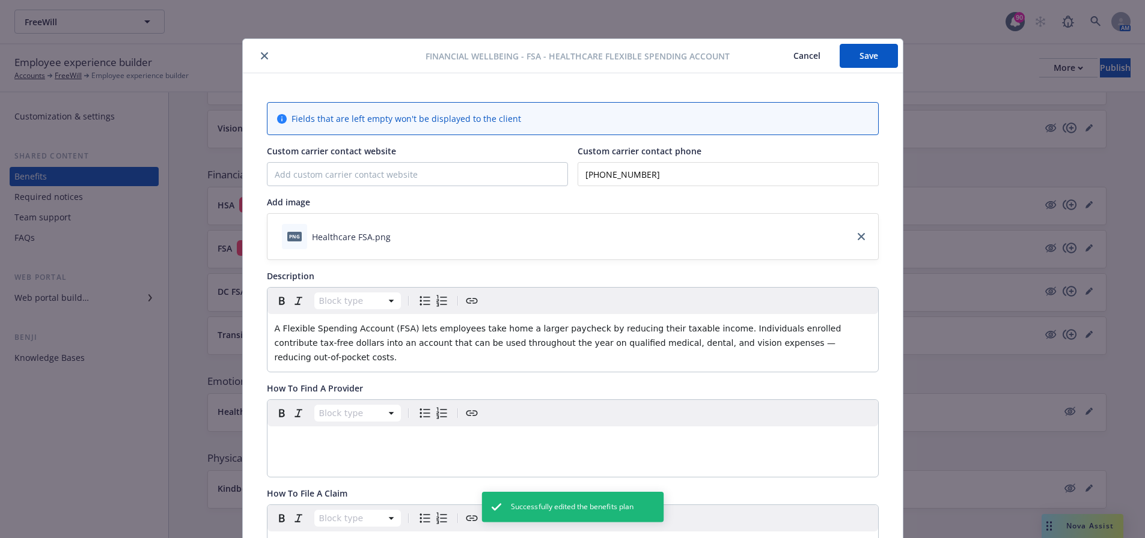
click at [261, 58] on icon "close" at bounding box center [264, 55] width 7 height 7
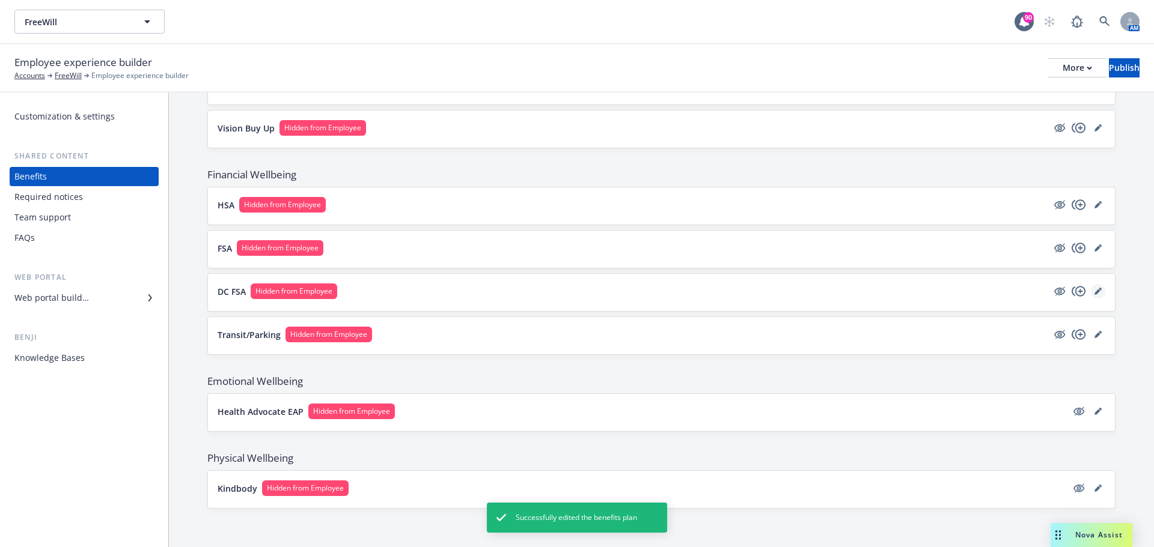
click at [1091, 296] on link "editPencil" at bounding box center [1098, 291] width 14 height 14
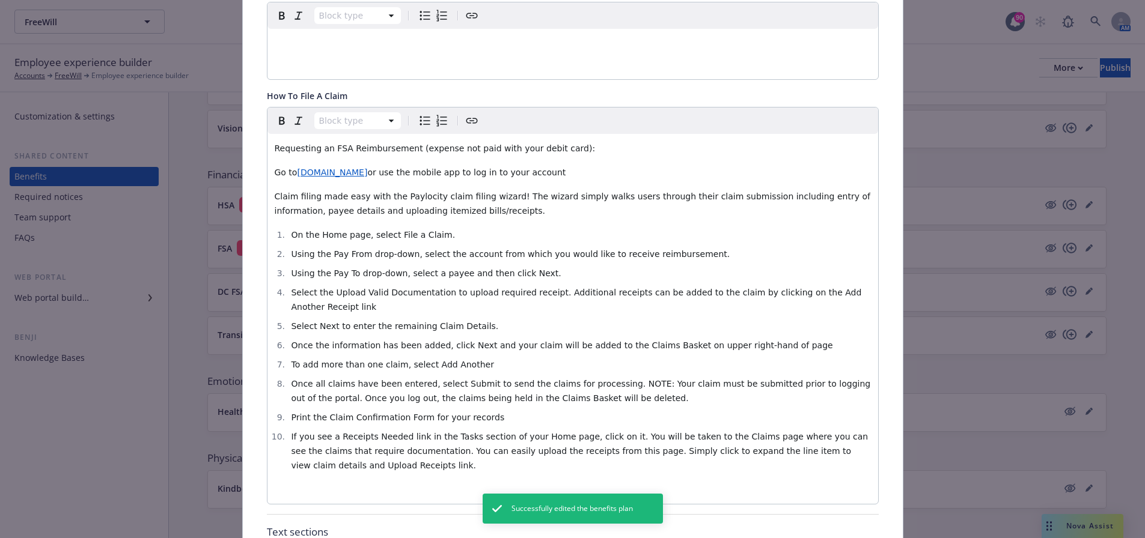
scroll to position [397, 0]
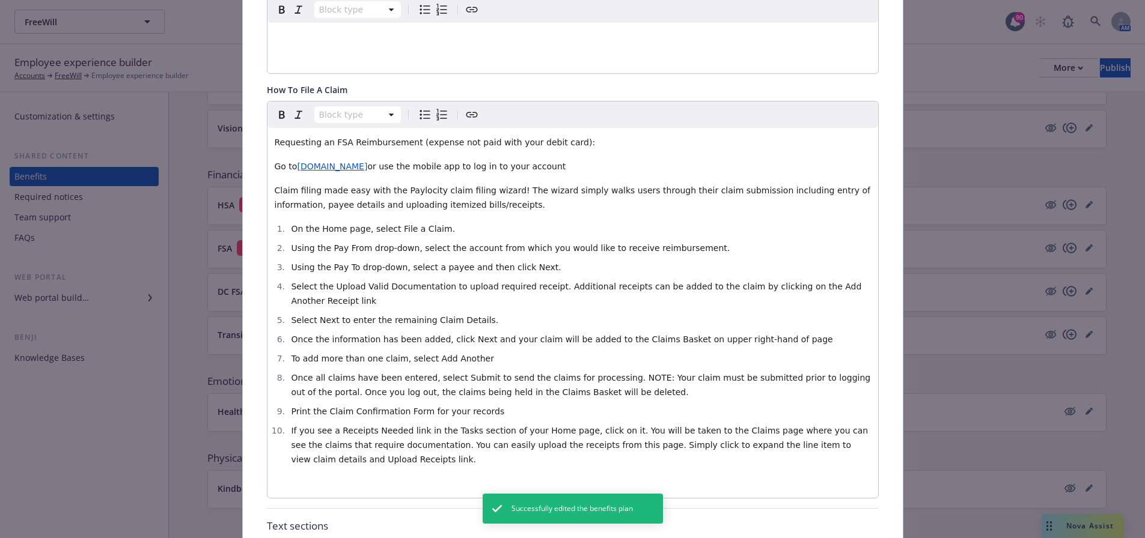
click at [376, 168] on span "or use the mobile app to log in to your account" at bounding box center [466, 167] width 198 height 10
click at [377, 166] on span "or use the mobile app to log in to your account" at bounding box center [466, 167] width 198 height 10
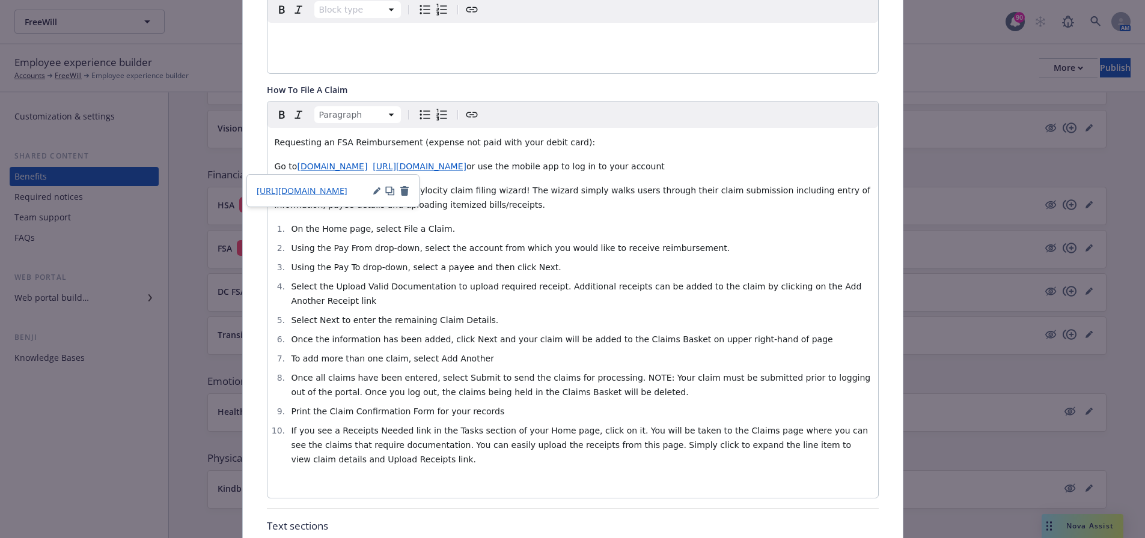
drag, startPoint x: 374, startPoint y: 169, endPoint x: 293, endPoint y: 169, distance: 81.1
click at [293, 169] on p "Go to [DOMAIN_NAME] [URL][DOMAIN_NAME] or use the mobile app to log in to your …" at bounding box center [573, 166] width 596 height 14
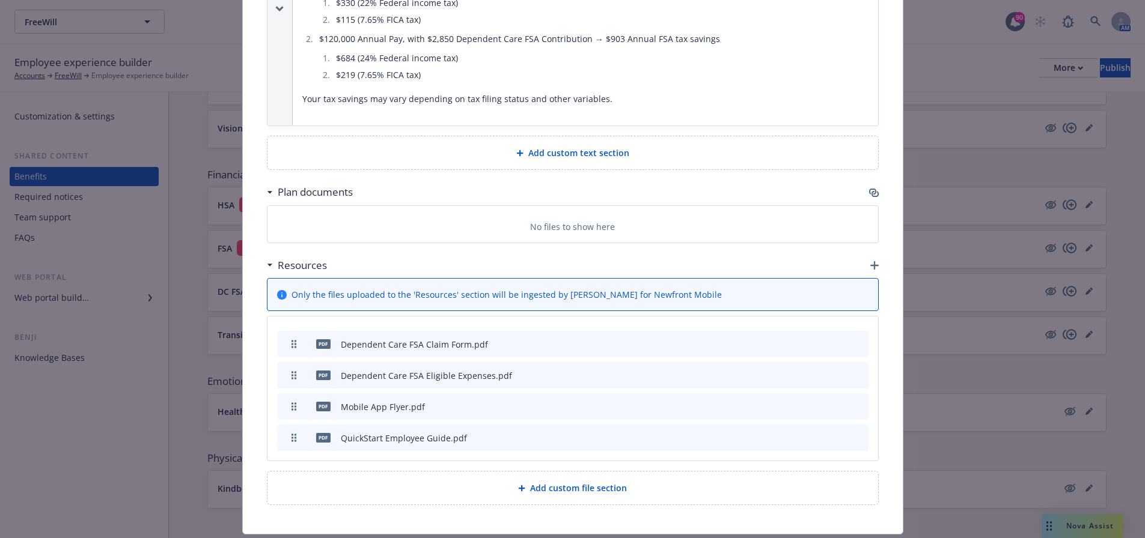
scroll to position [1243, 0]
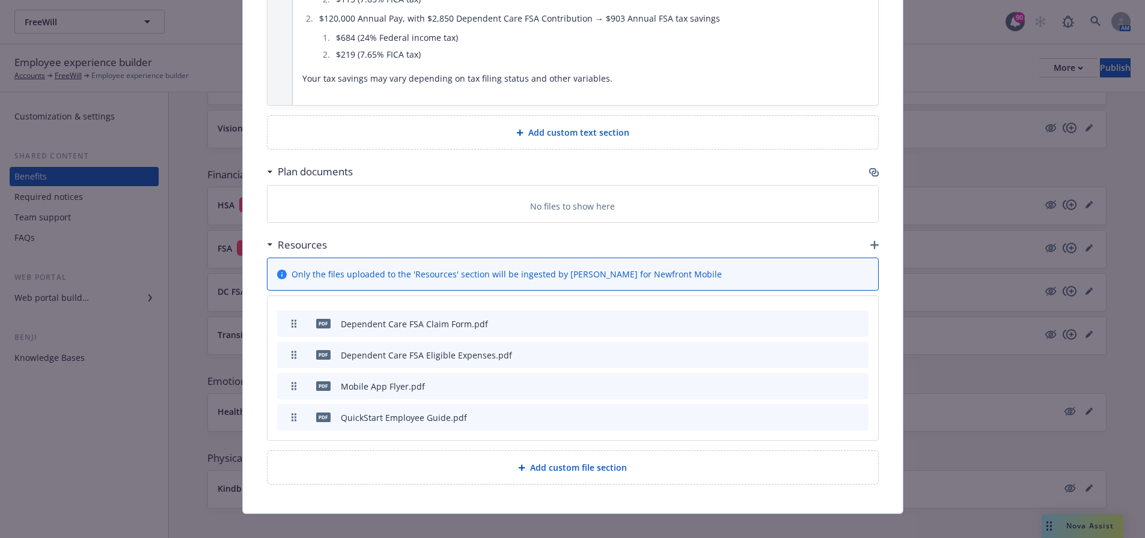
click at [870, 241] on icon "button" at bounding box center [874, 245] width 8 height 8
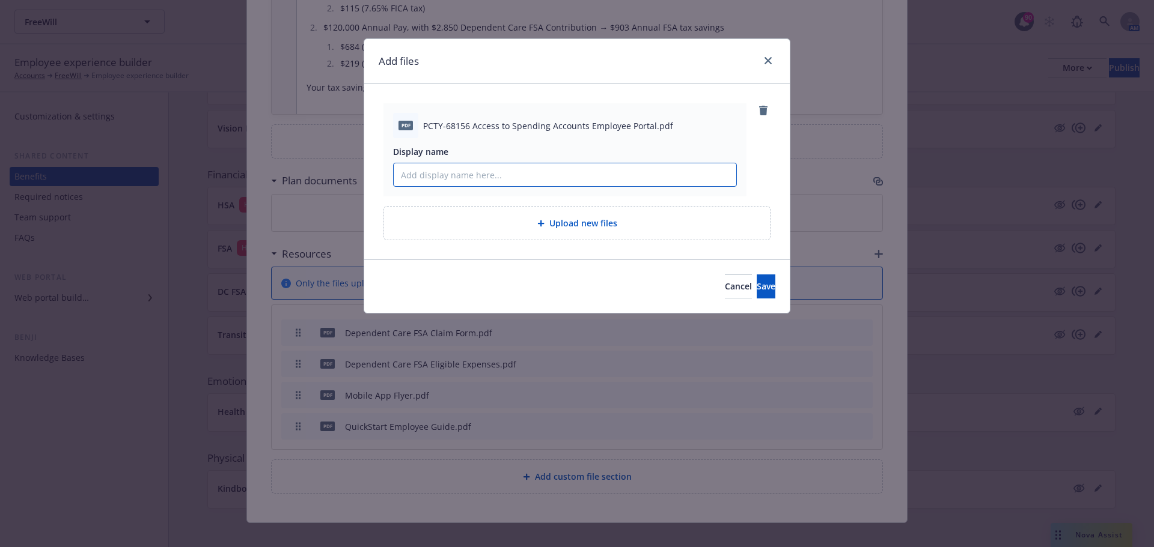
click at [512, 176] on input "Display name" at bounding box center [565, 174] width 343 height 23
type input "How to Register"
click at [757, 293] on button "Save" at bounding box center [766, 287] width 19 height 24
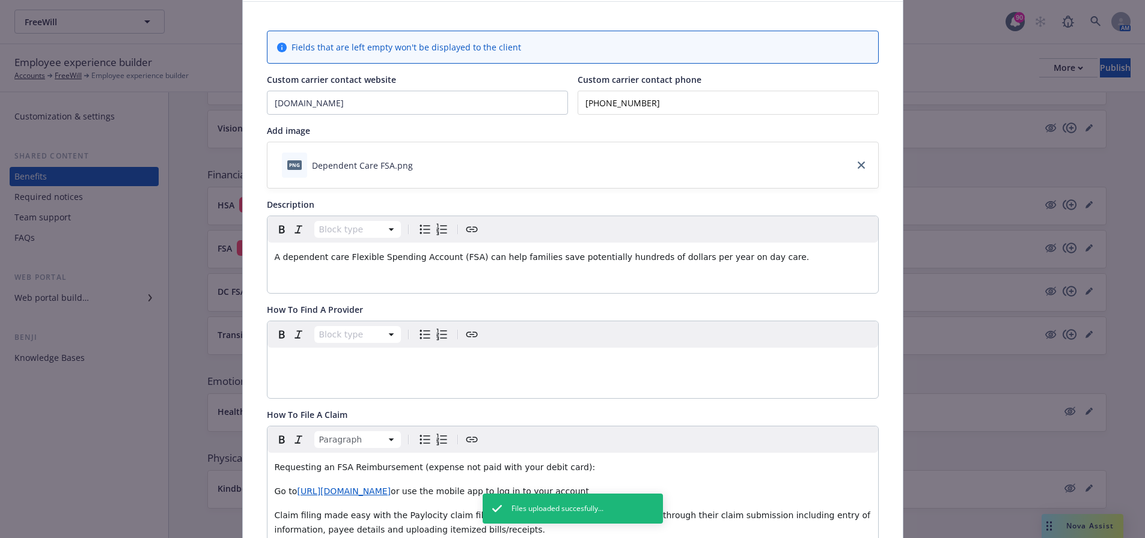
scroll to position [0, 0]
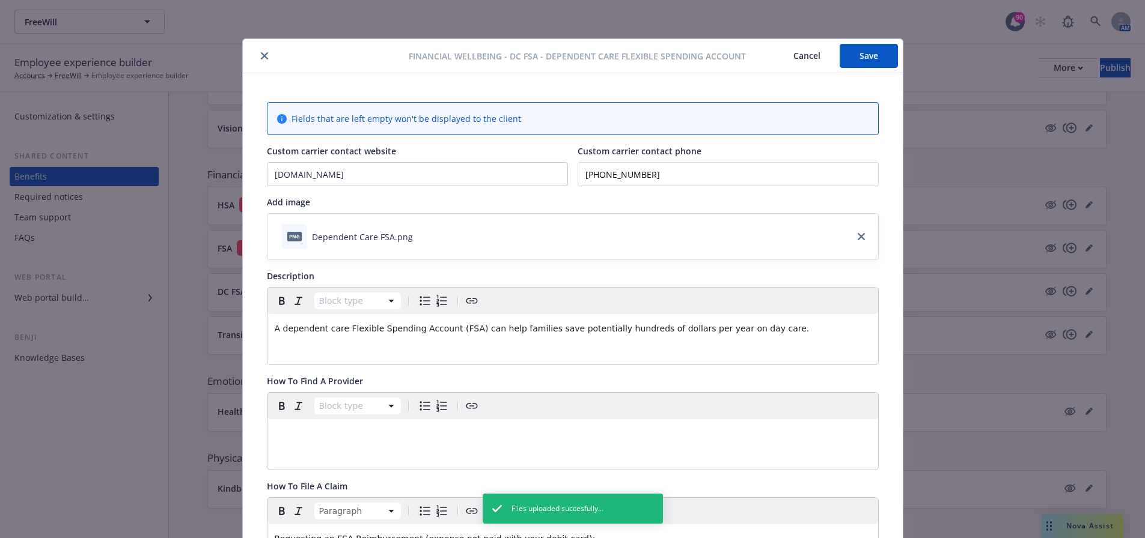
click at [861, 66] on button "Save" at bounding box center [868, 56] width 58 height 24
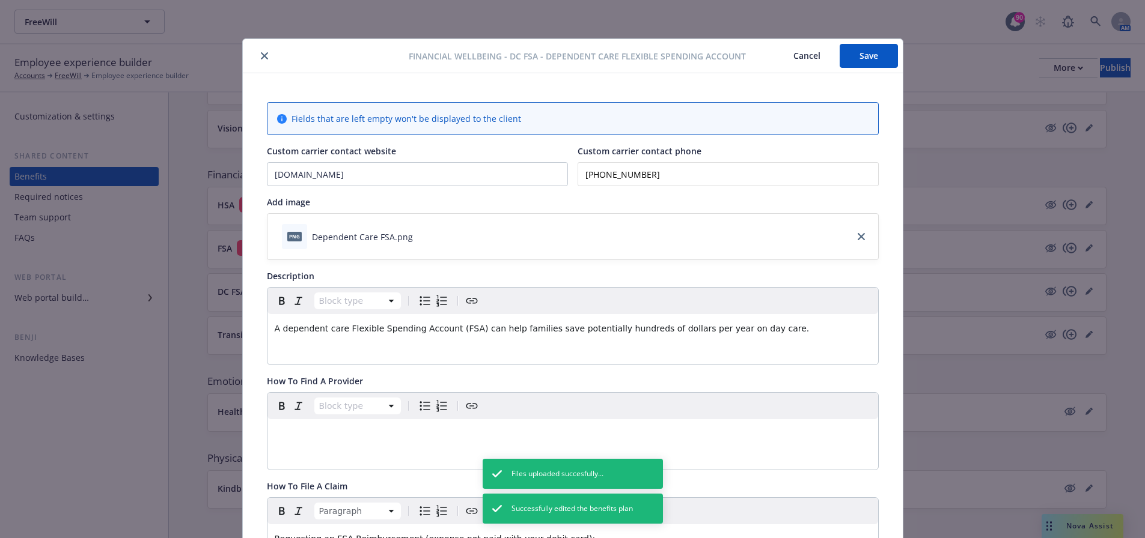
click at [261, 58] on icon "close" at bounding box center [264, 55] width 7 height 7
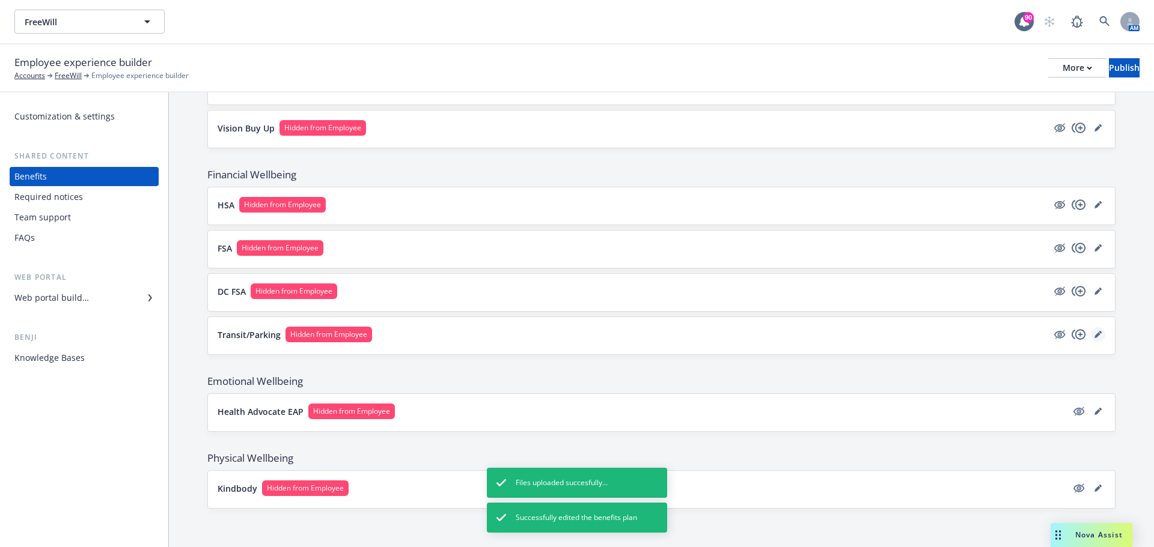
click at [1094, 335] on icon "editPencil" at bounding box center [1097, 334] width 7 height 7
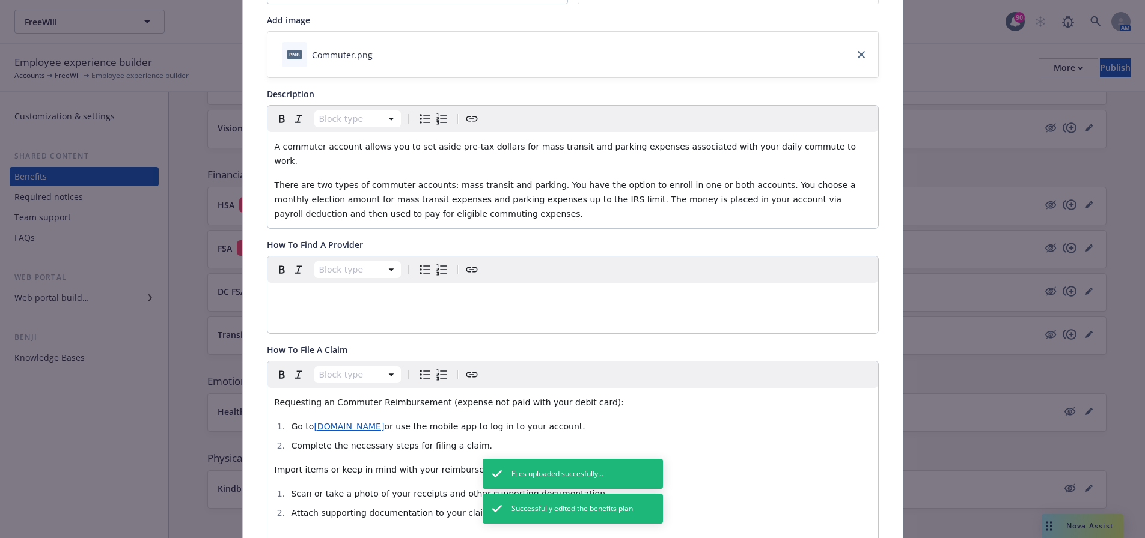
scroll to position [276, 0]
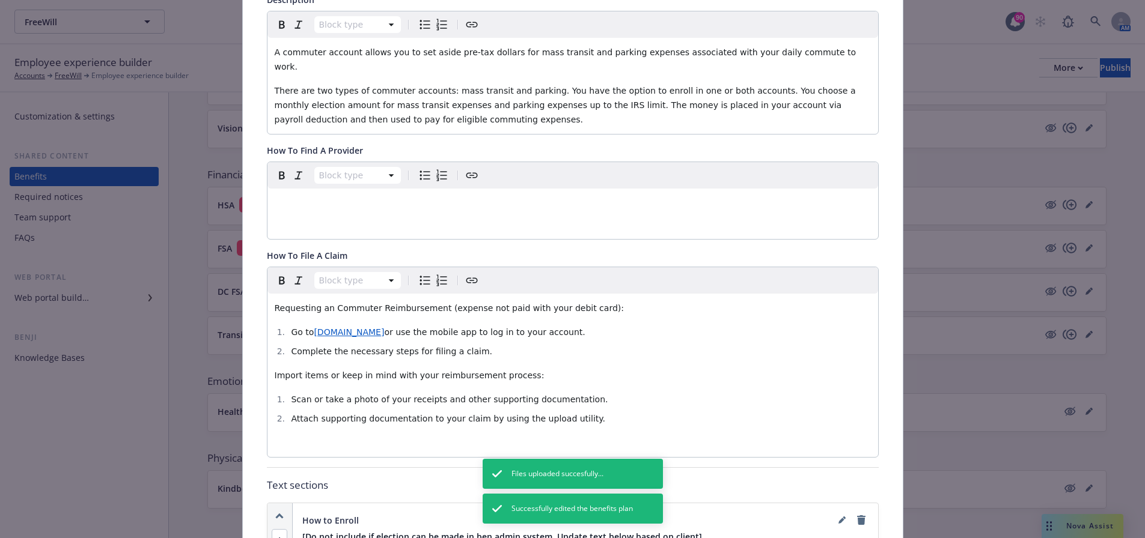
click at [392, 327] on span "or use the mobile app to log in to your account." at bounding box center [484, 332] width 201 height 10
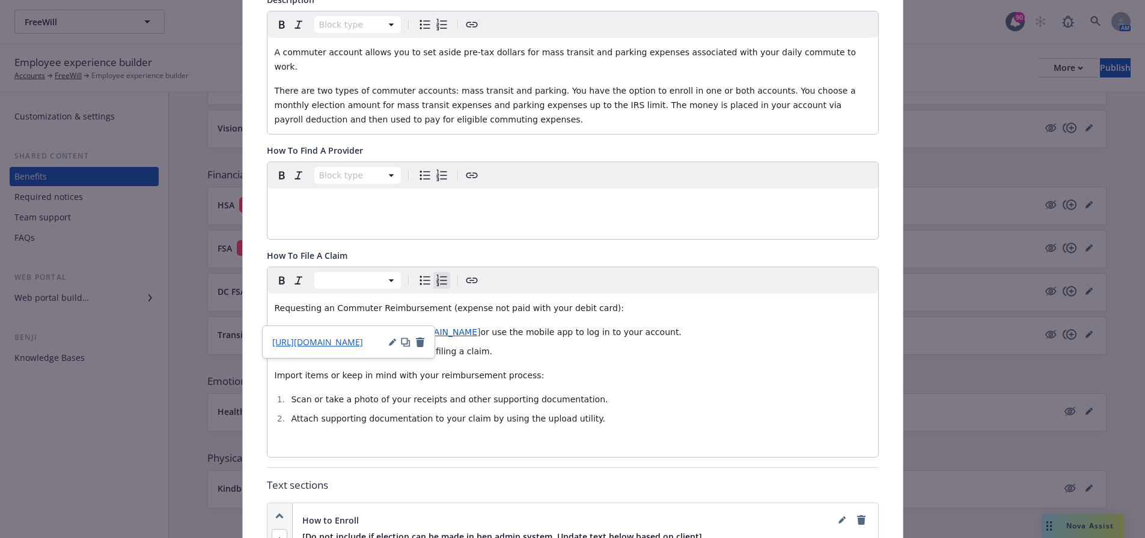
drag, startPoint x: 388, startPoint y: 317, endPoint x: 312, endPoint y: 320, distance: 75.8
click at [312, 325] on li "Go to [DOMAIN_NAME] [URL][DOMAIN_NAME] or use the mobile app to log in to your …" at bounding box center [579, 332] width 583 height 14
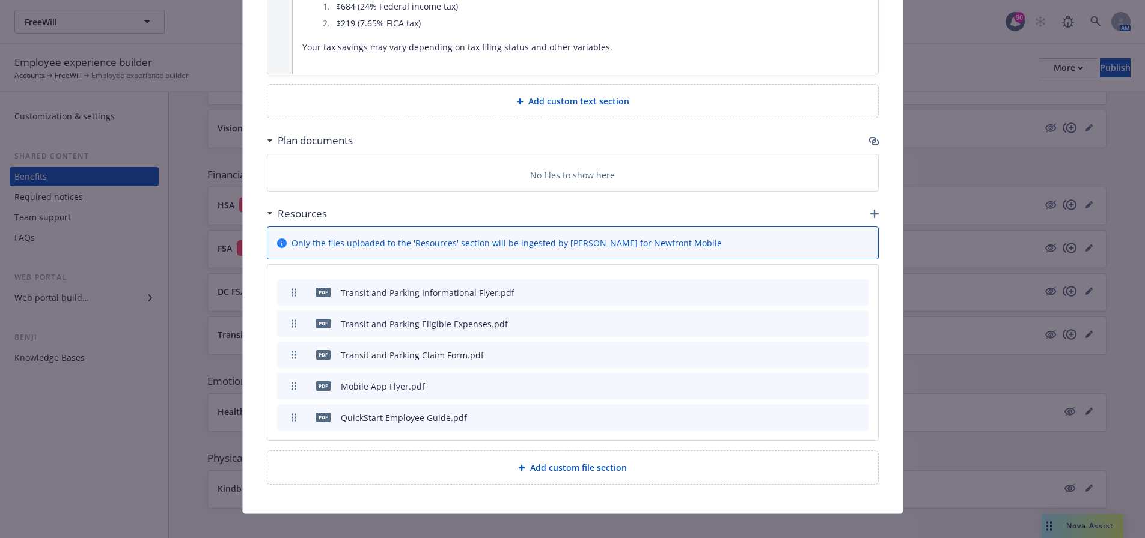
click at [870, 210] on icon "button" at bounding box center [874, 214] width 8 height 8
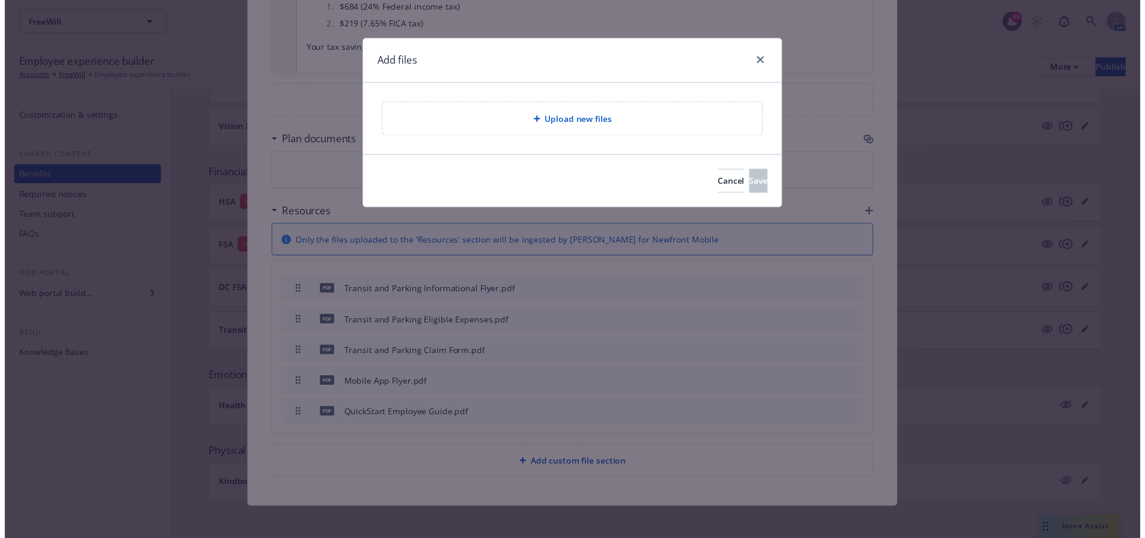
scroll to position [1104, 0]
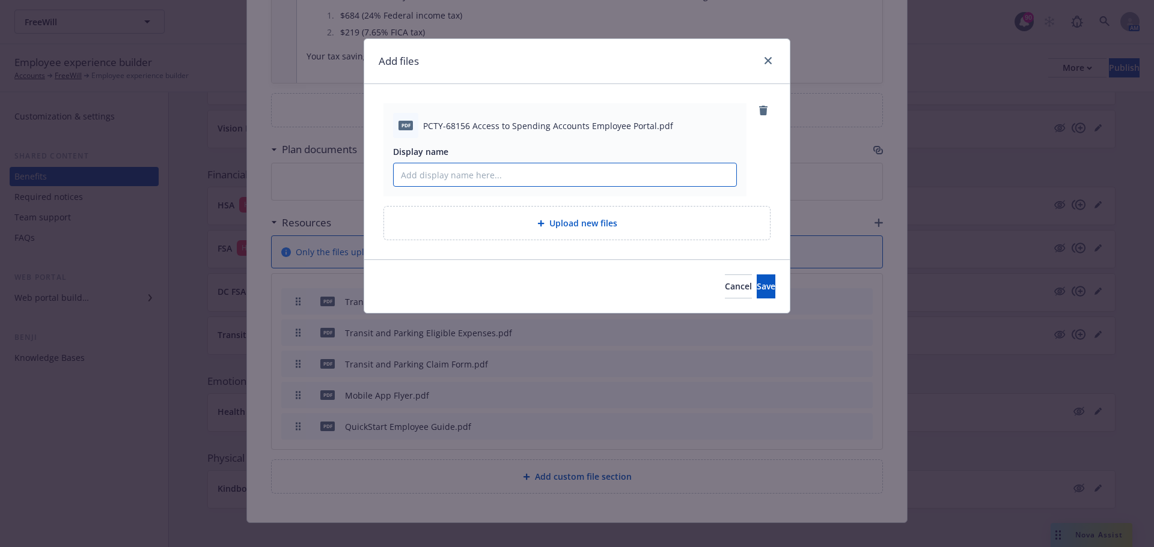
click at [567, 175] on input "Display name" at bounding box center [565, 174] width 343 height 23
type input "How to Register"
click at [760, 296] on button "Save" at bounding box center [766, 287] width 19 height 24
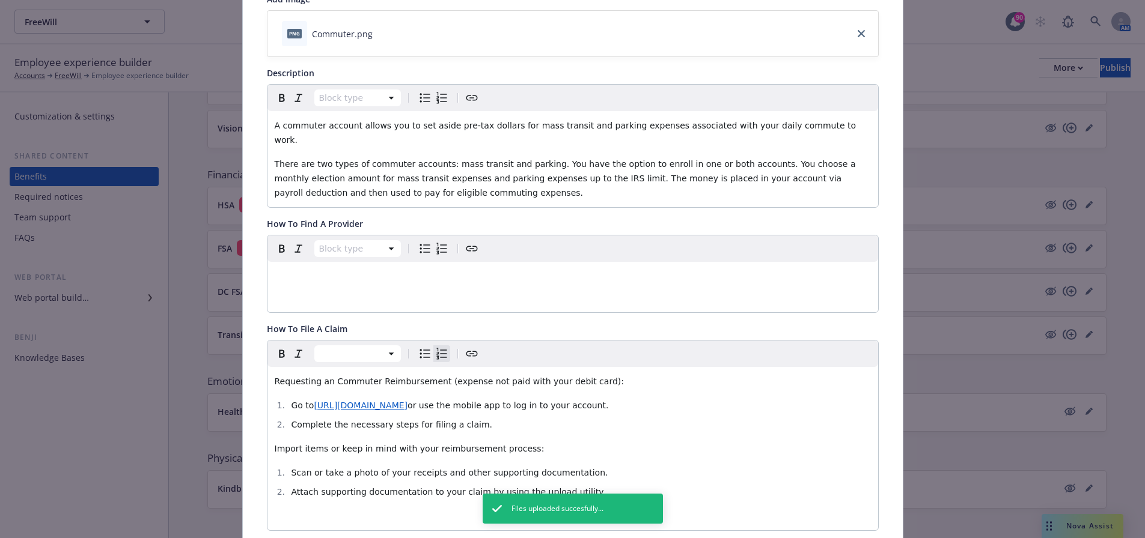
scroll to position [0, 0]
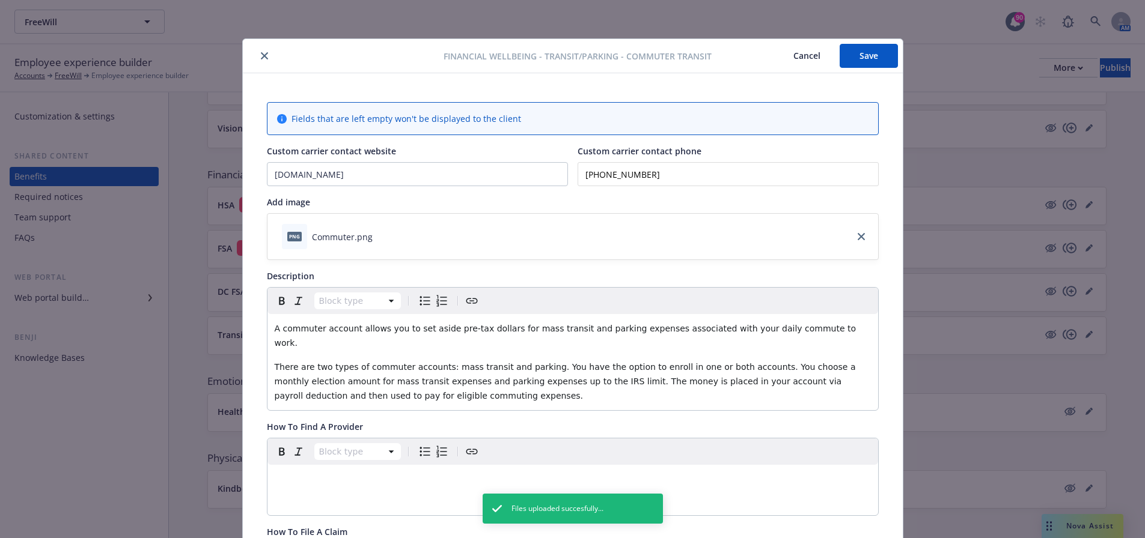
click at [871, 49] on button "Save" at bounding box center [868, 56] width 58 height 24
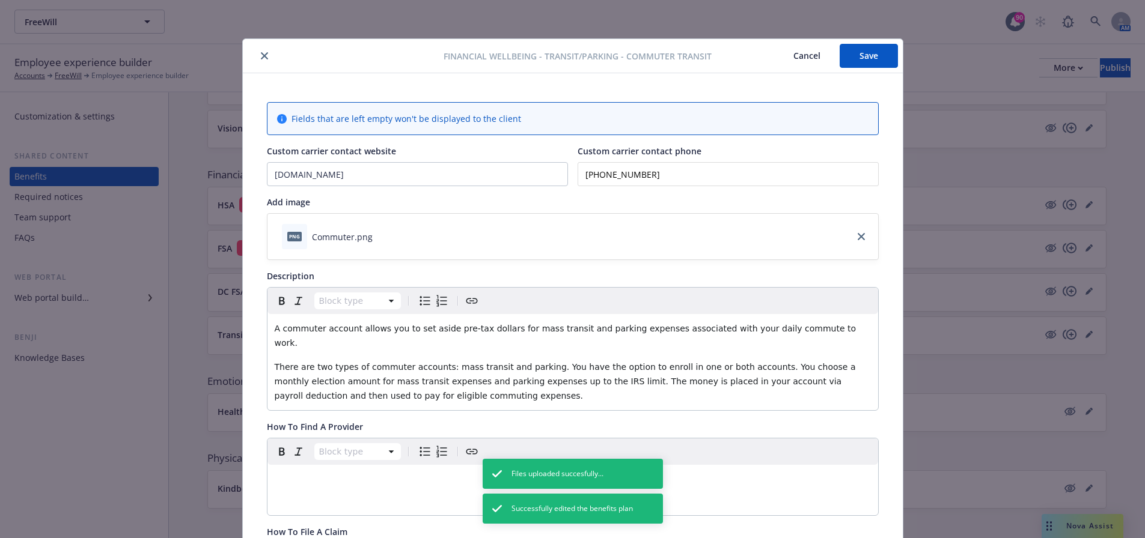
click at [261, 53] on icon "close" at bounding box center [264, 55] width 7 height 7
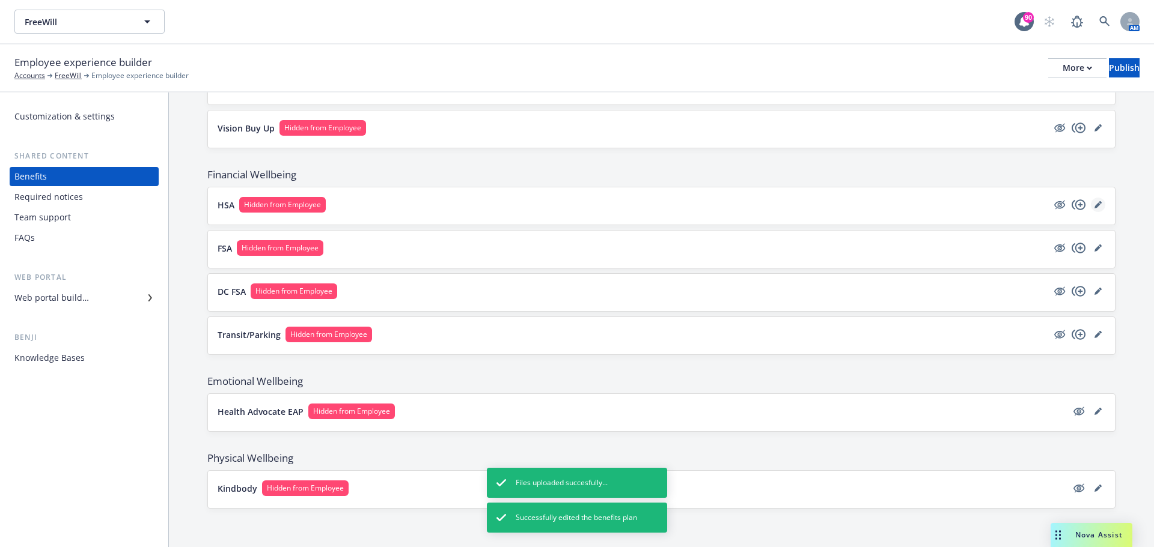
click at [1092, 209] on link "editPencil" at bounding box center [1098, 205] width 14 height 14
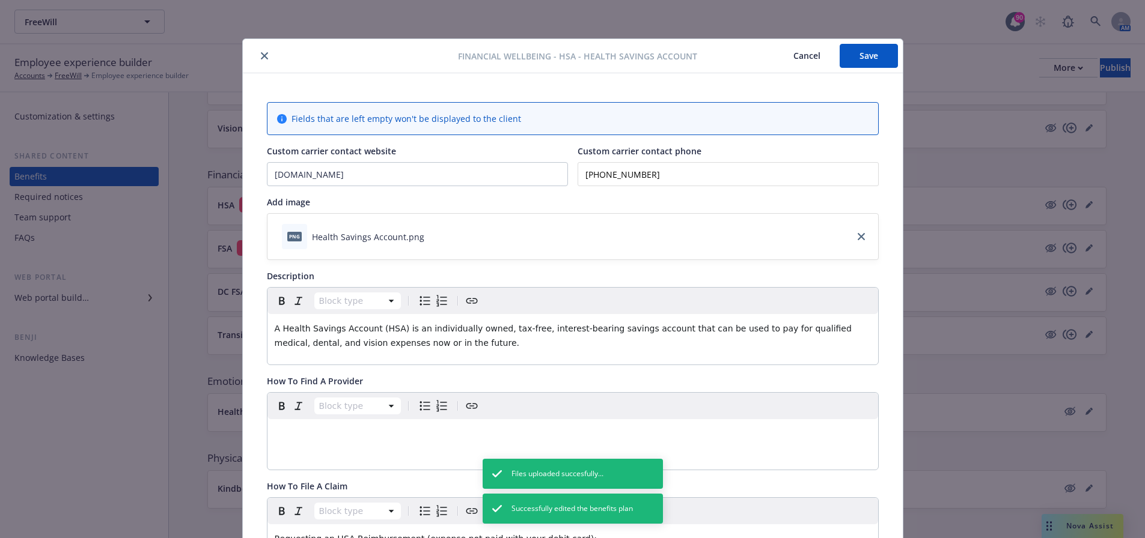
scroll to position [36, 0]
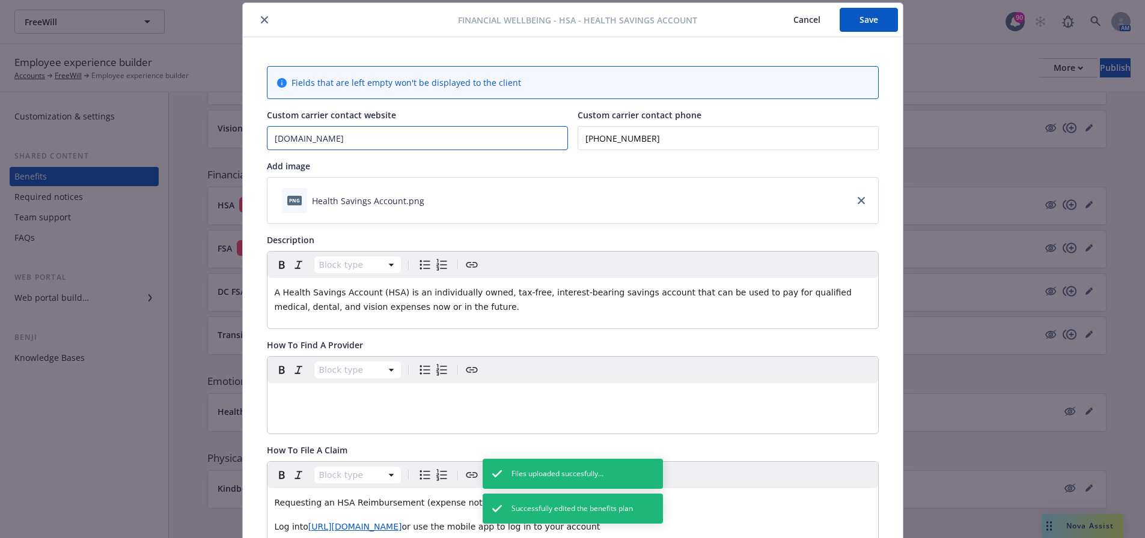
drag, startPoint x: 346, startPoint y: 141, endPoint x: 255, endPoint y: 137, distance: 90.8
click at [257, 24] on button "close" at bounding box center [264, 20] width 14 height 14
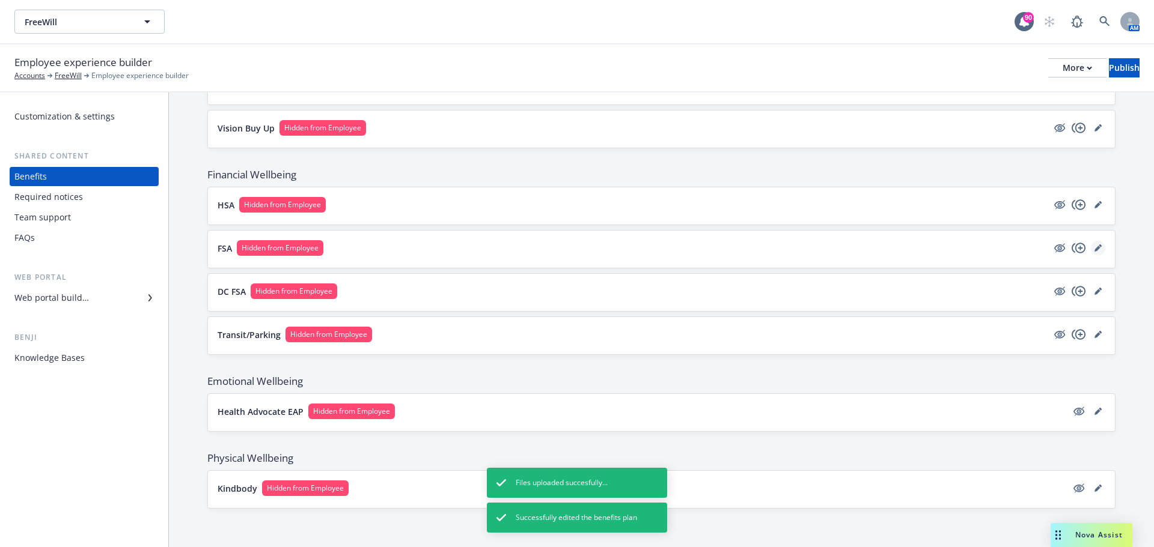
click at [1091, 245] on link "editPencil" at bounding box center [1098, 248] width 14 height 14
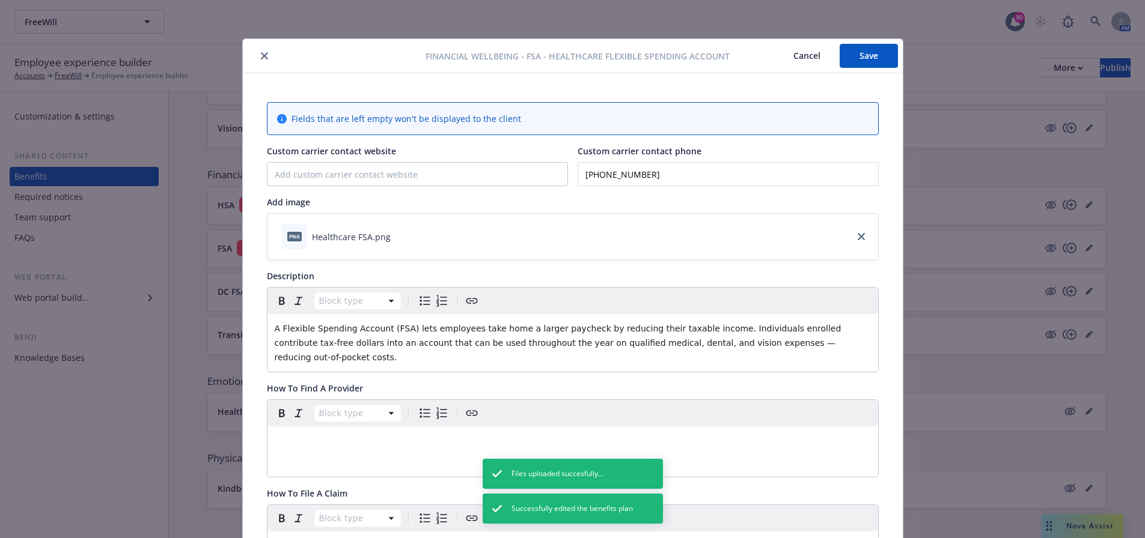
scroll to position [36, 0]
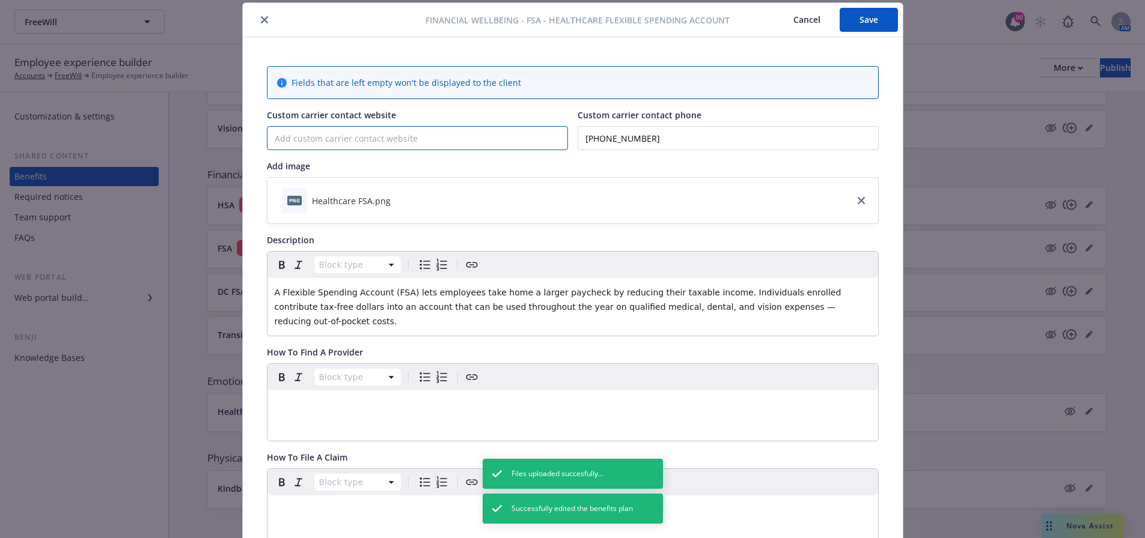
paste input "[DOMAIN_NAME]"
type input "[DOMAIN_NAME]"
click at [854, 21] on button "Save" at bounding box center [868, 20] width 58 height 24
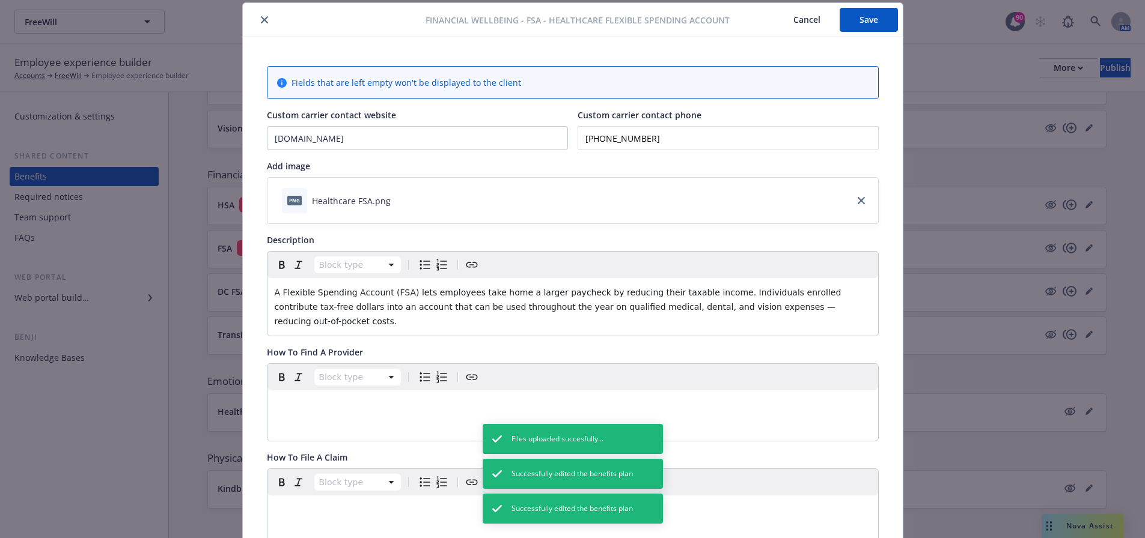
click at [263, 24] on button "close" at bounding box center [264, 20] width 14 height 14
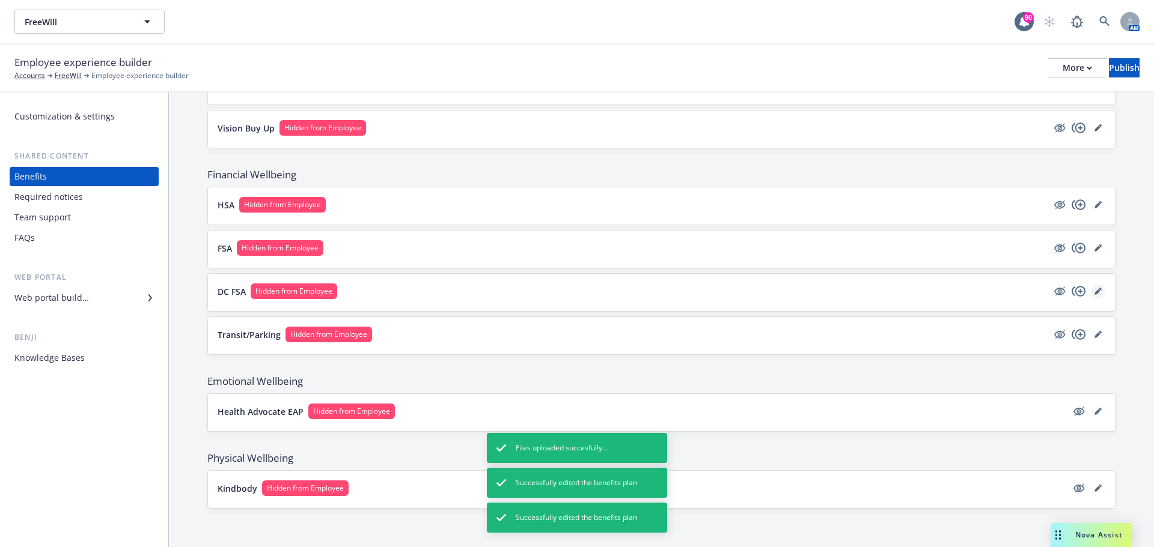
click at [1094, 288] on icon "editPencil" at bounding box center [1097, 291] width 7 height 7
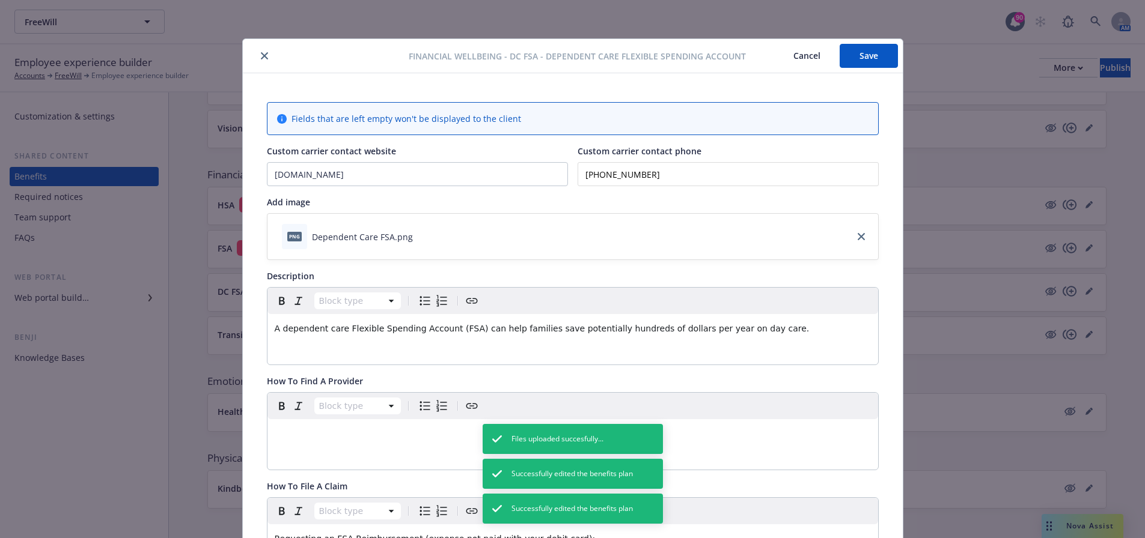
scroll to position [36, 0]
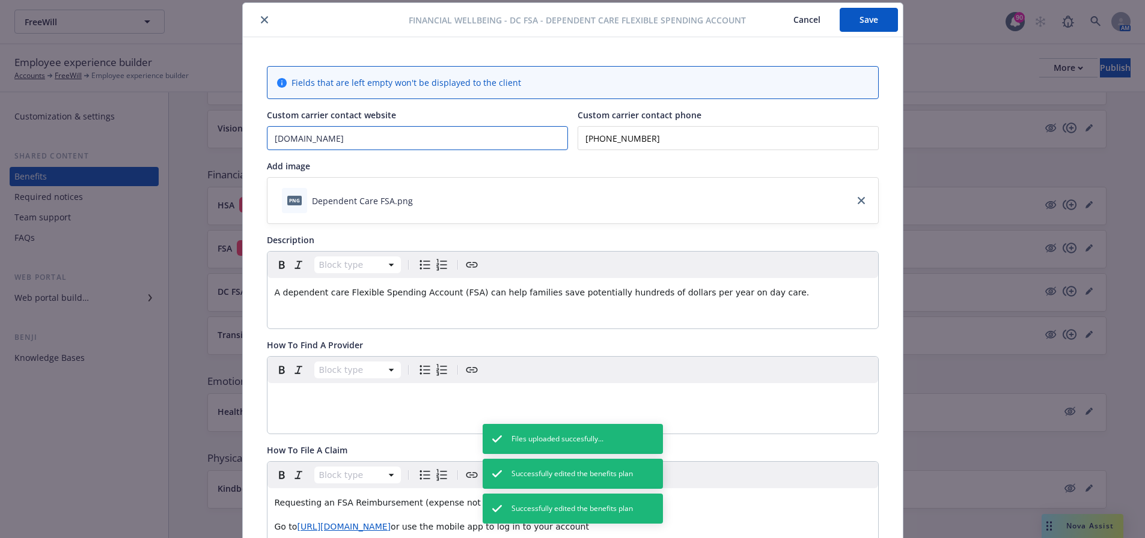
drag, startPoint x: 367, startPoint y: 141, endPoint x: 269, endPoint y: 142, distance: 97.4
click at [269, 142] on input "[DOMAIN_NAME]" at bounding box center [417, 138] width 300 height 23
paste input "bat"
type input "[DOMAIN_NAME]"
click at [880, 24] on button "Save" at bounding box center [868, 20] width 58 height 24
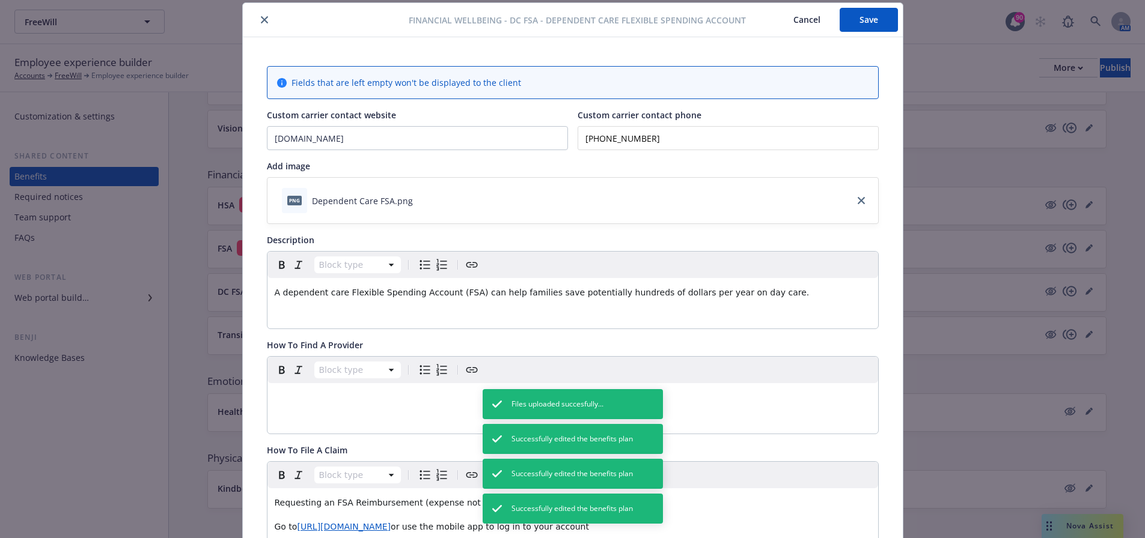
click at [263, 22] on button "close" at bounding box center [264, 20] width 14 height 14
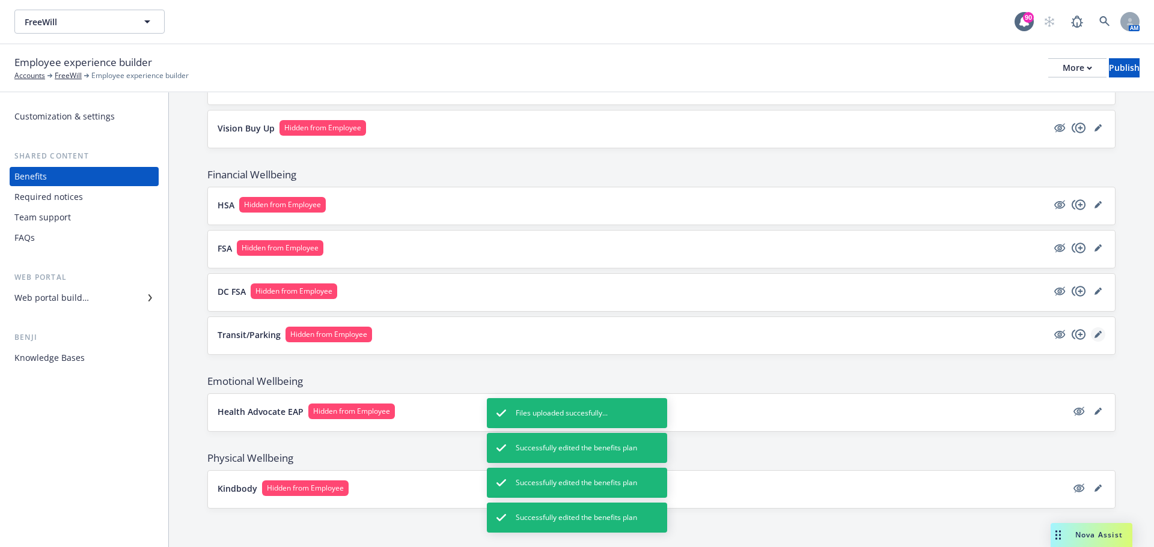
click at [1094, 334] on icon "editPencil" at bounding box center [1097, 334] width 7 height 7
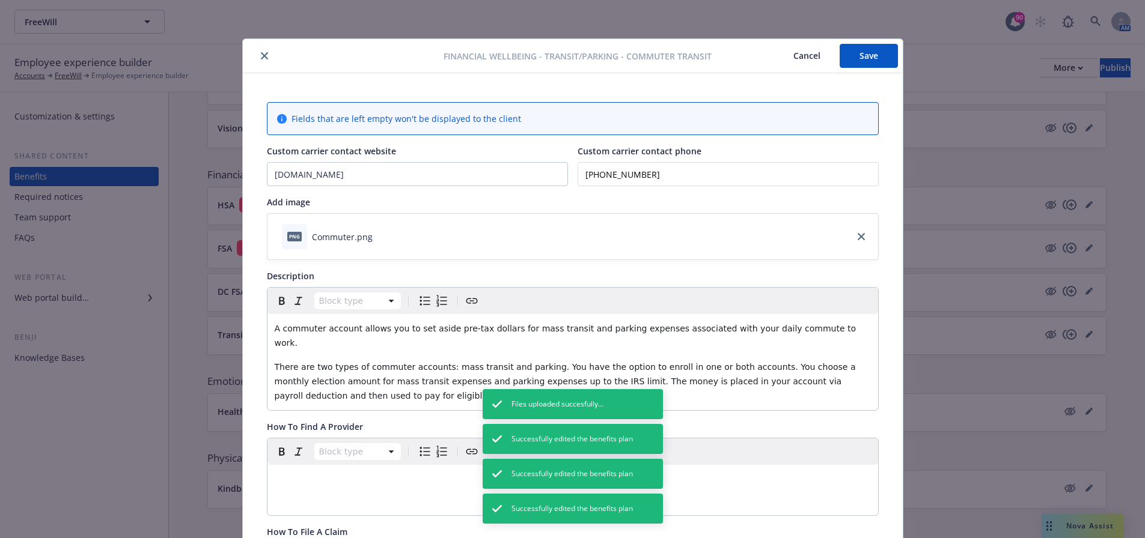
scroll to position [36, 0]
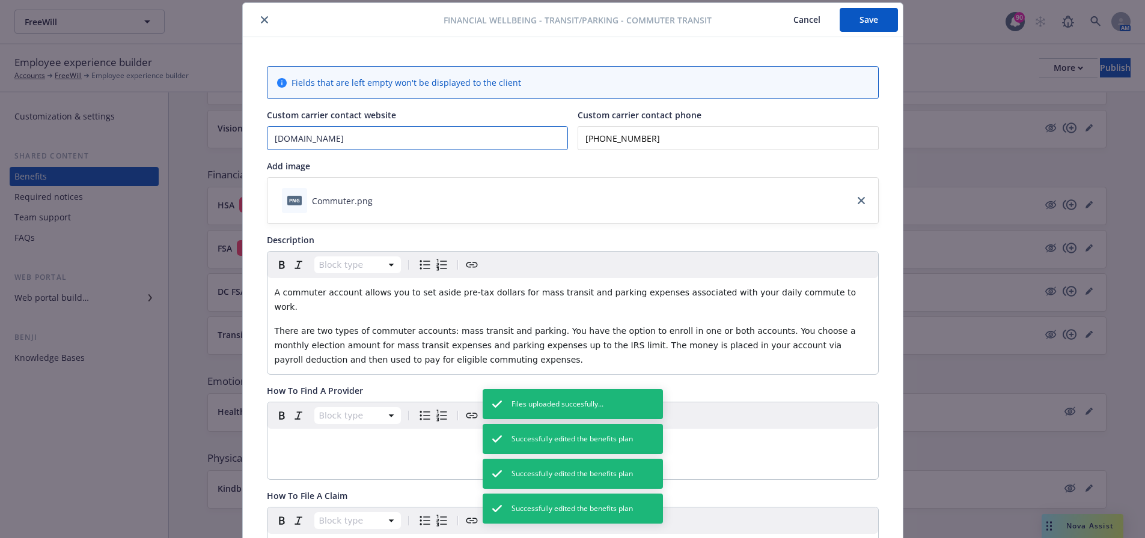
drag, startPoint x: 375, startPoint y: 144, endPoint x: 262, endPoint y: 134, distance: 113.4
click at [267, 134] on div "[DOMAIN_NAME]" at bounding box center [417, 138] width 301 height 24
paste input "bat"
type input "[DOMAIN_NAME]"
click at [849, 23] on button "Save" at bounding box center [868, 20] width 58 height 24
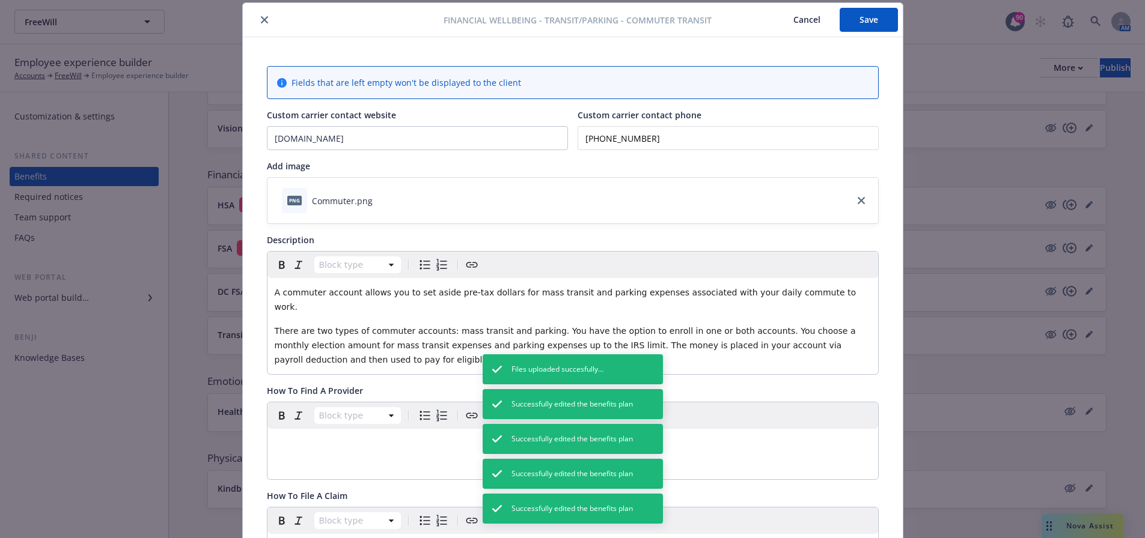
click at [261, 22] on icon "close" at bounding box center [264, 19] width 7 height 7
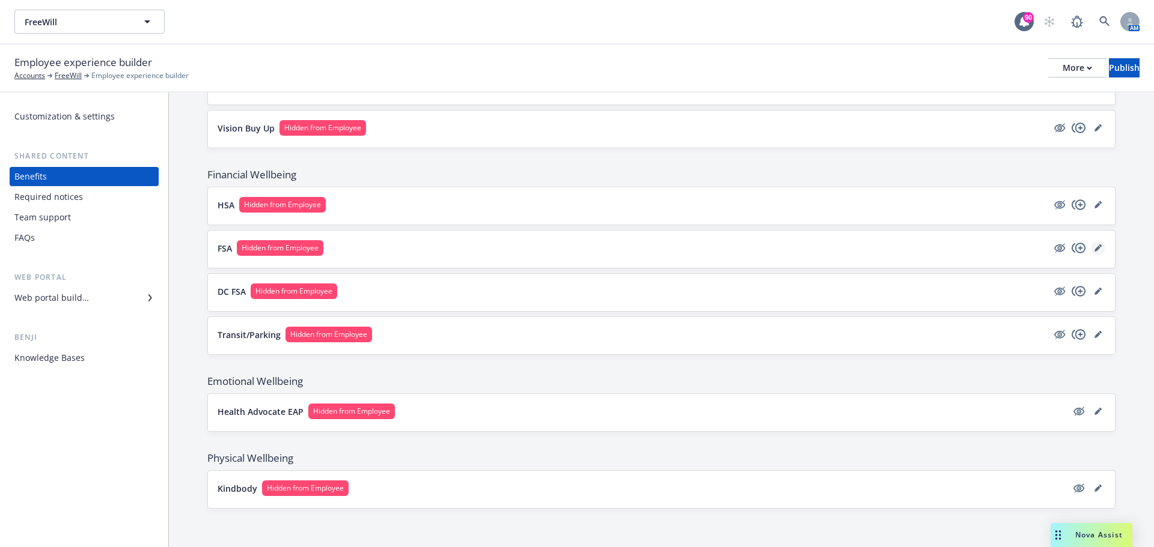
click at [1094, 251] on icon "editPencil" at bounding box center [1097, 248] width 7 height 7
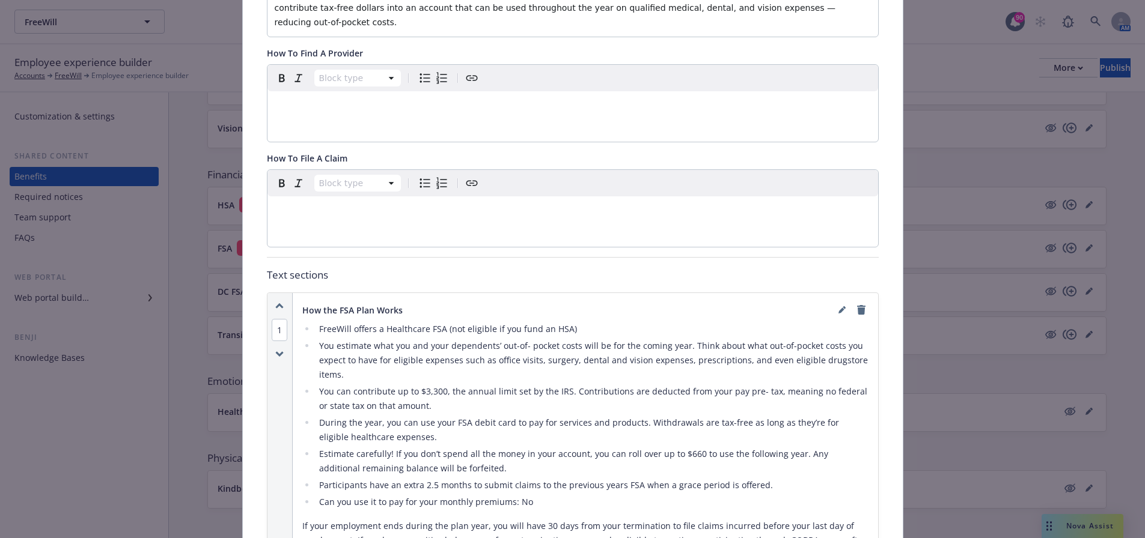
scroll to position [336, 0]
drag, startPoint x: 429, startPoint y: 477, endPoint x: 419, endPoint y: 477, distance: 9.6
click at [419, 477] on li "Participants have an extra 2.5 months to submit claims to the previous years FS…" at bounding box center [591, 484] width 553 height 14
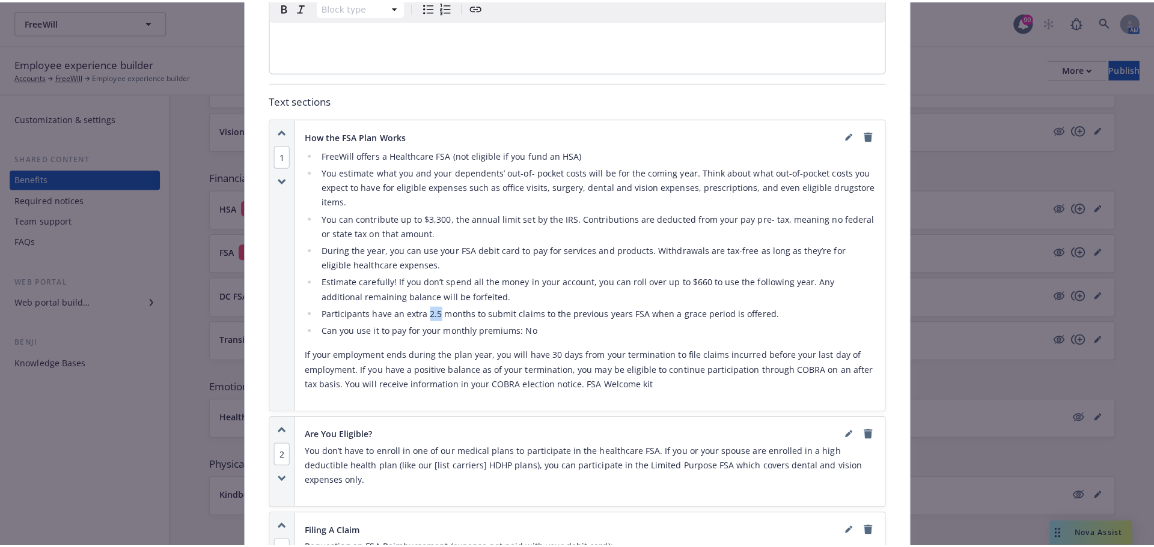
scroll to position [507, 0]
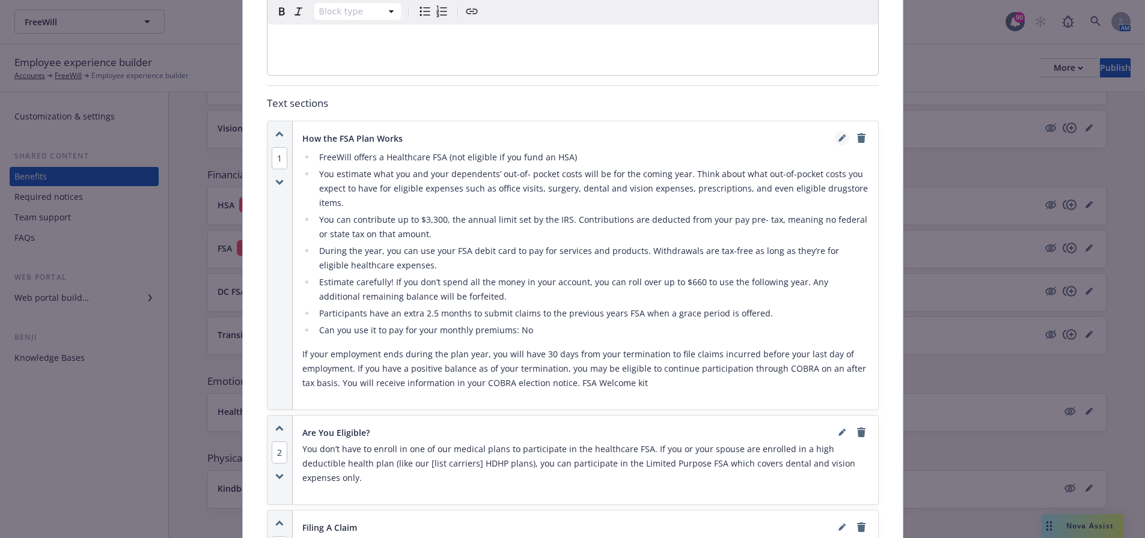
click at [835, 131] on link "editPencil" at bounding box center [842, 138] width 14 height 14
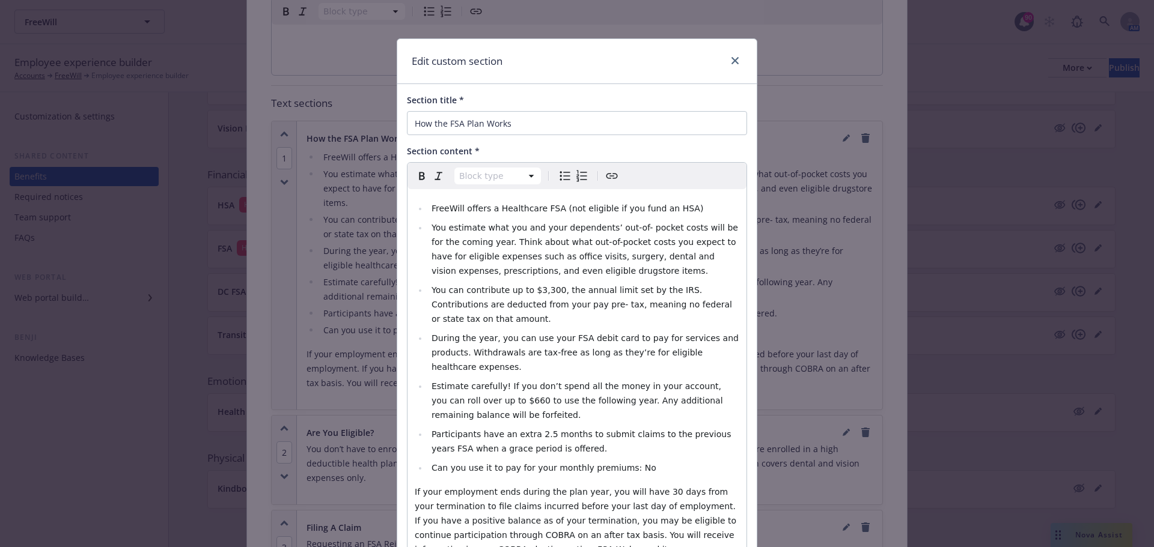
select select
drag, startPoint x: 564, startPoint y: 404, endPoint x: 524, endPoint y: 404, distance: 40.3
click at [524, 430] on span "Participants have an extra 2.5 months to submit claims to the previous years FS…" at bounding box center [582, 442] width 302 height 24
drag, startPoint x: 516, startPoint y: 422, endPoint x: 435, endPoint y: 422, distance: 81.1
click at [435, 430] on span "Participants have an extra 90 days to submit claims to the previous years FSA w…" at bounding box center [575, 442] width 288 height 24
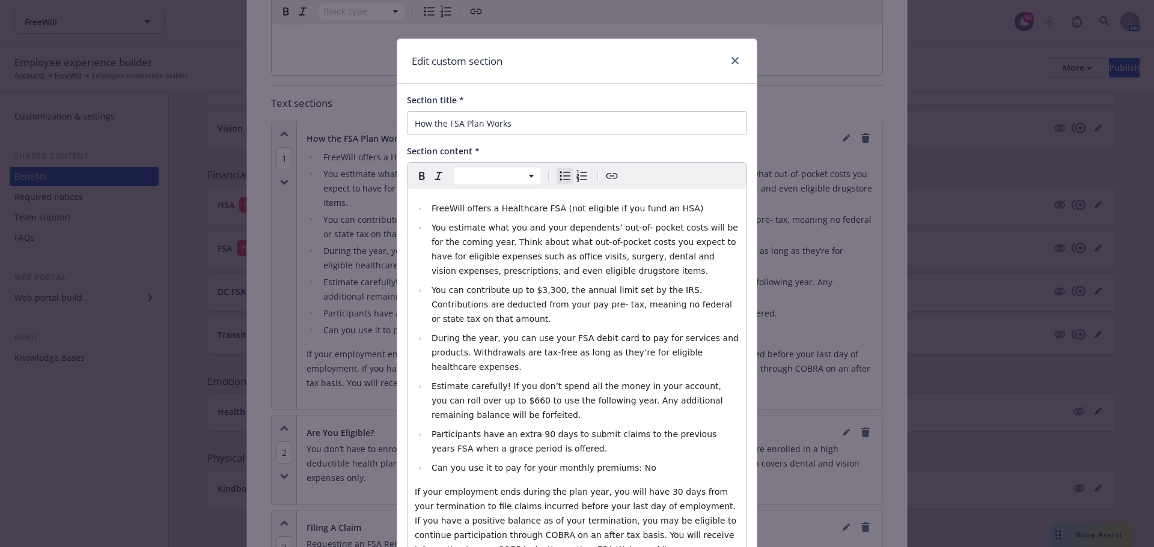
click at [505, 430] on span "Participants have an extra 90 days to submit claims to the previous years FSA w…" at bounding box center [575, 442] width 288 height 24
click at [520, 430] on span "Participants have an extra 90 days to submit claims to the previous years FSA w…" at bounding box center [575, 442] width 288 height 24
click at [526, 430] on span "Participants have a 90 days to submit claims to the previous years FSA when a g…" at bounding box center [582, 442] width 302 height 24
drag, startPoint x: 564, startPoint y: 421, endPoint x: 427, endPoint y: 423, distance: 137.0
click at [428, 427] on li "Participants have a 90 day runout period to submit claims to the previous years…" at bounding box center [583, 441] width 311 height 29
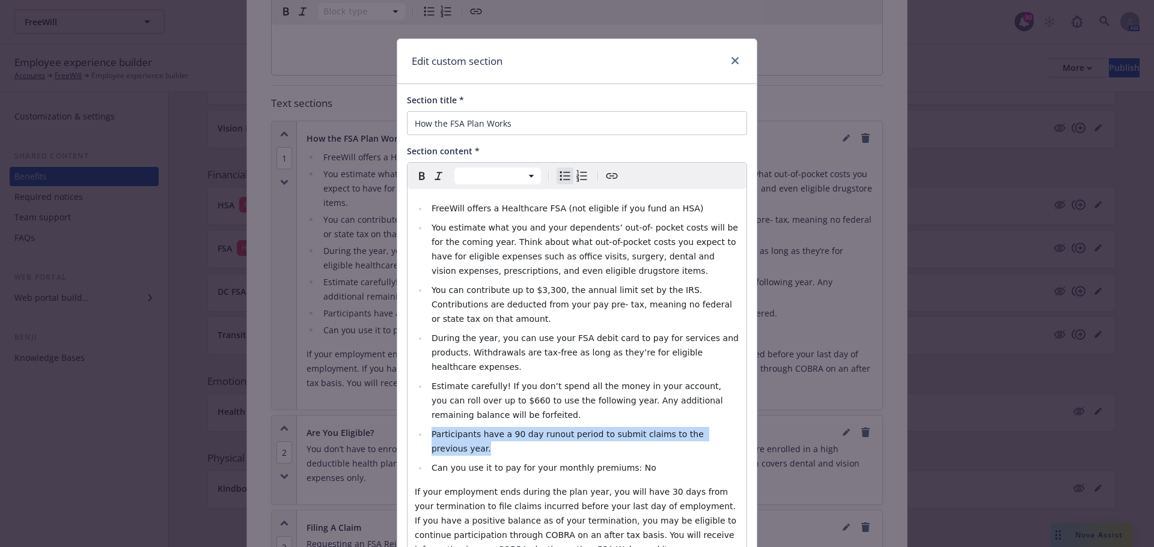
drag, startPoint x: 725, startPoint y: 404, endPoint x: 429, endPoint y: 404, distance: 296.2
click at [429, 427] on li "Participants have a 90 day runout period to submit claims to the previous year." at bounding box center [583, 441] width 311 height 29
copy span "Participants have a 90 day runout period to submit claims to the previous year."
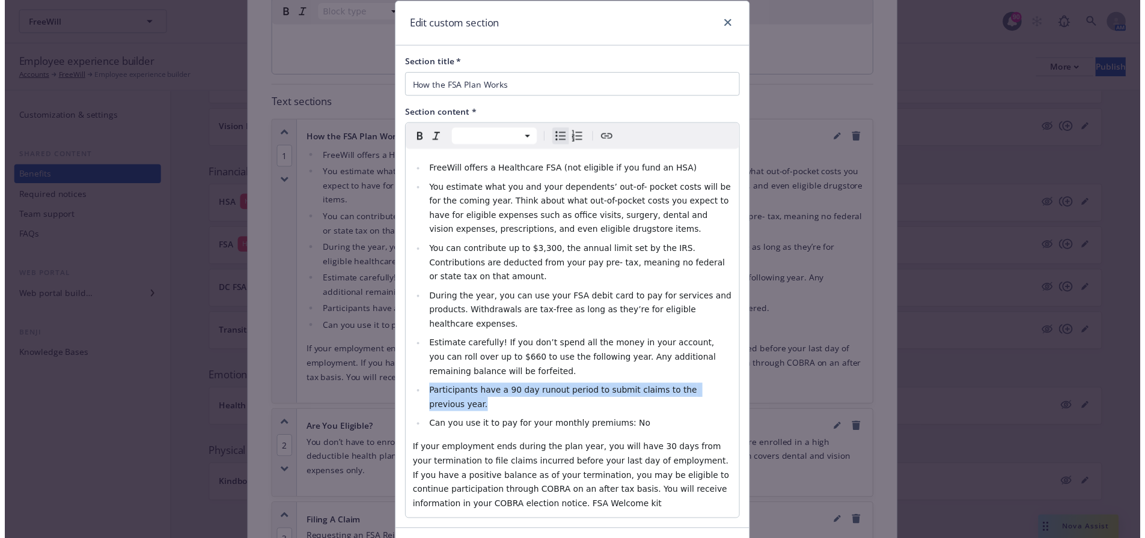
scroll to position [76, 0]
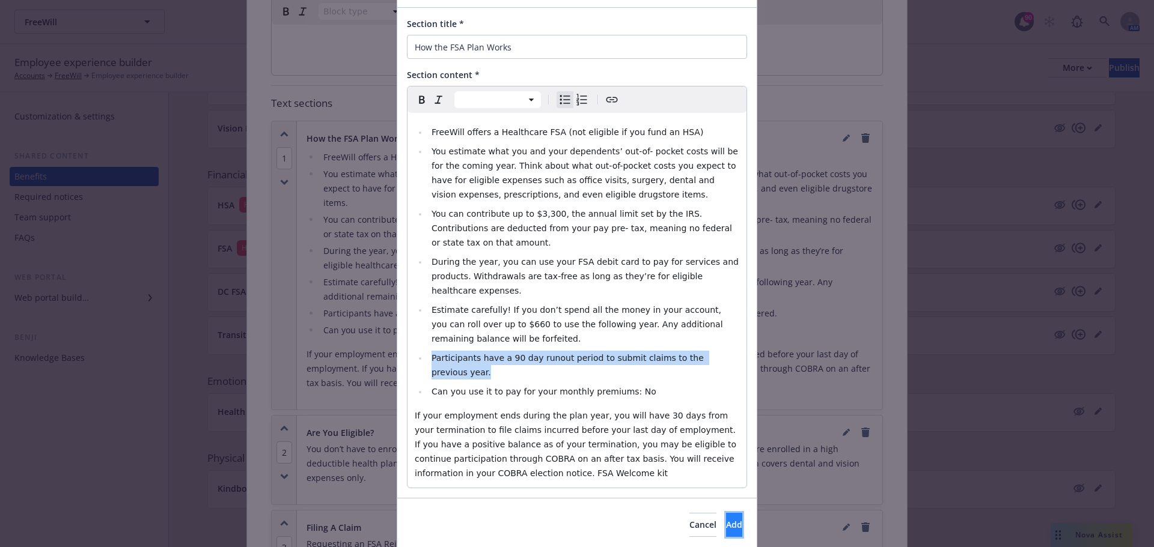
click at [726, 513] on button "Add" at bounding box center [734, 525] width 16 height 24
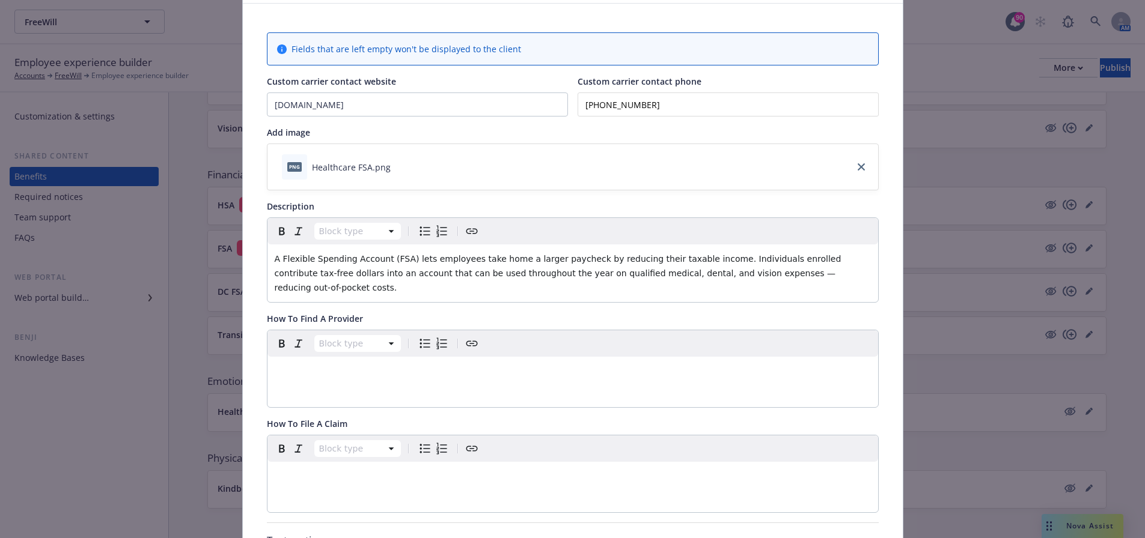
scroll to position [0, 0]
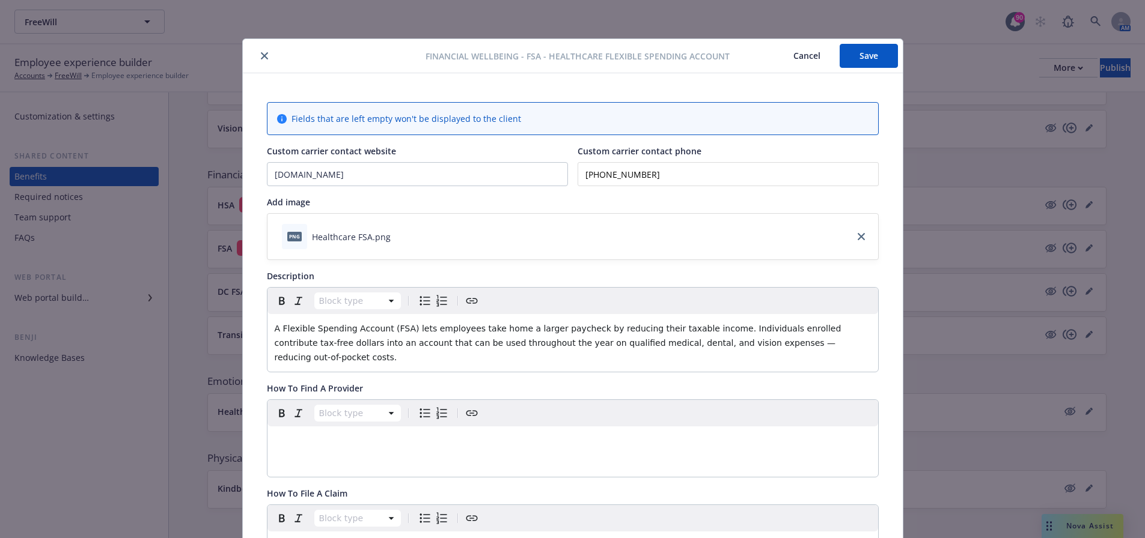
click at [865, 55] on button "Save" at bounding box center [868, 56] width 58 height 24
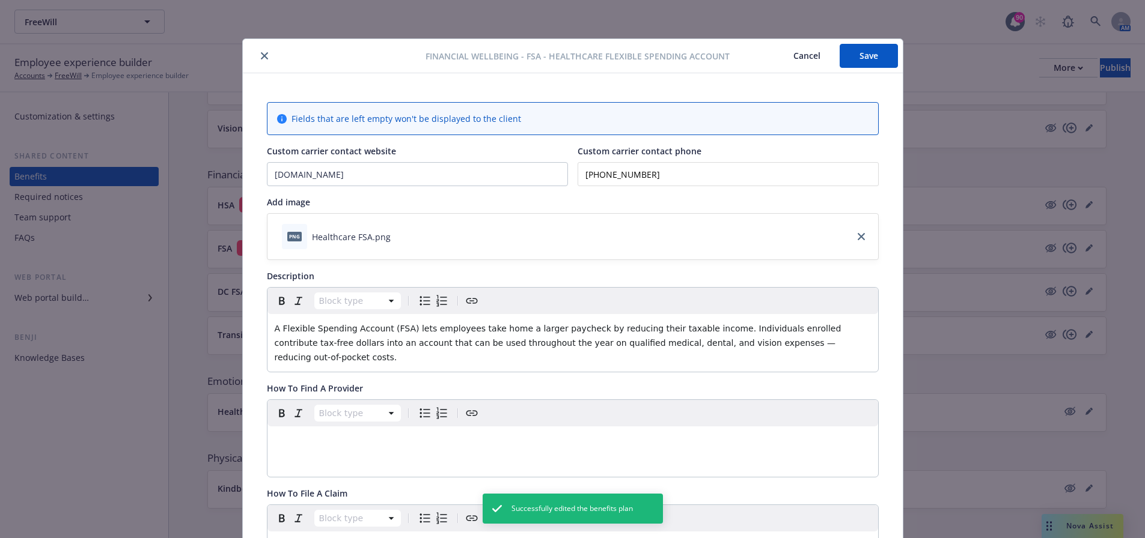
click at [261, 54] on icon "close" at bounding box center [264, 55] width 7 height 7
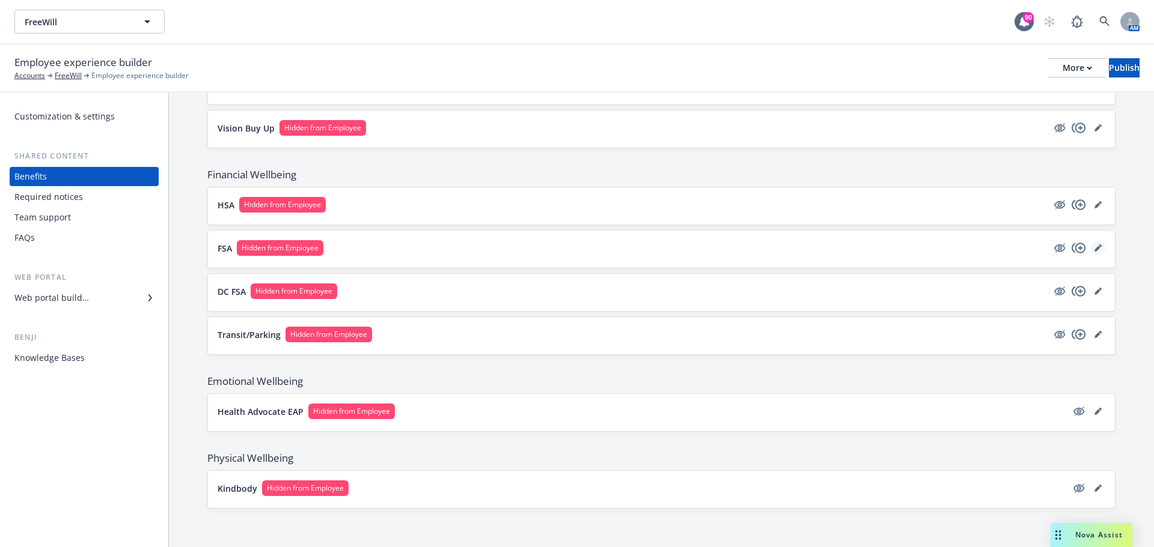
click at [1094, 246] on icon "editPencil" at bounding box center [1097, 248] width 7 height 7
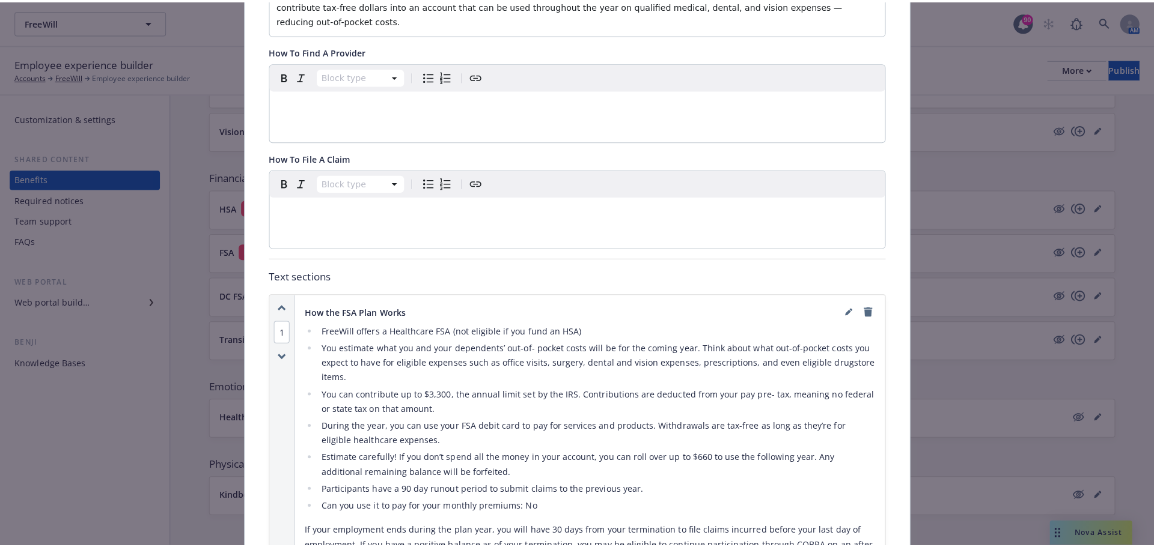
scroll to position [397, 0]
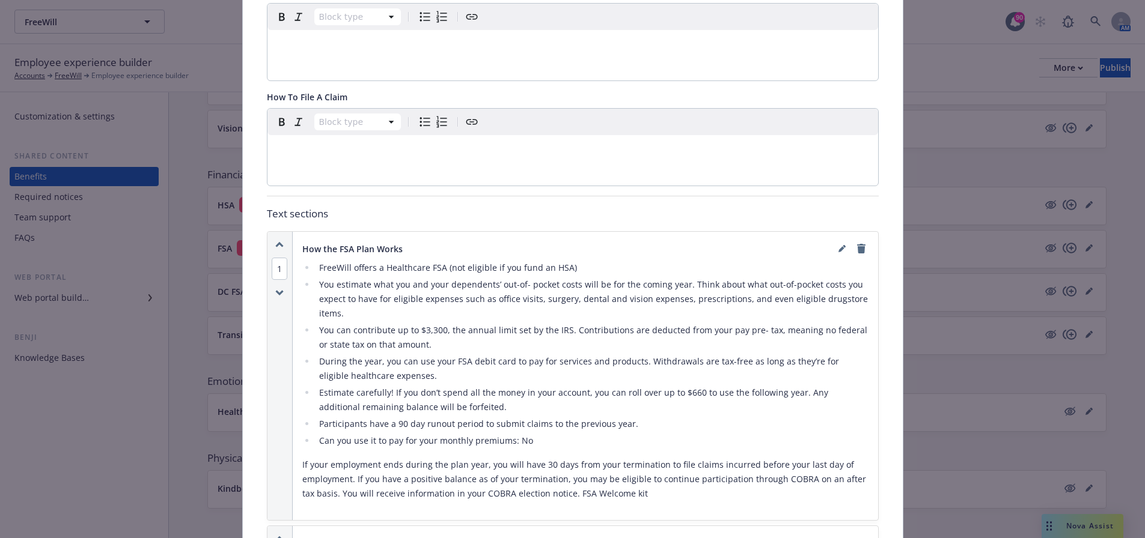
click at [541, 458] on p "If your employment ends during the plan year, you will have 30 days from your t…" at bounding box center [585, 479] width 566 height 43
click at [838, 245] on icon "editPencil" at bounding box center [841, 248] width 7 height 7
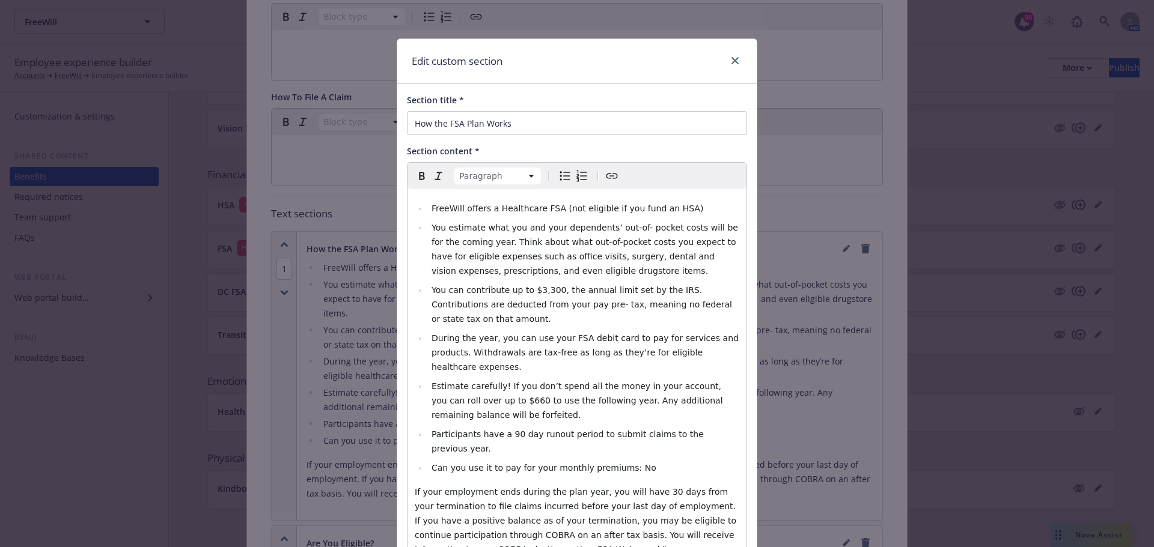
click at [642, 487] on span "If your employment ends during the plan year, you will have 30 days from your t…" at bounding box center [577, 520] width 324 height 67
click at [455, 487] on span "If your employment ends during the plan year, you will have 90 days from your t…" at bounding box center [577, 520] width 324 height 67
